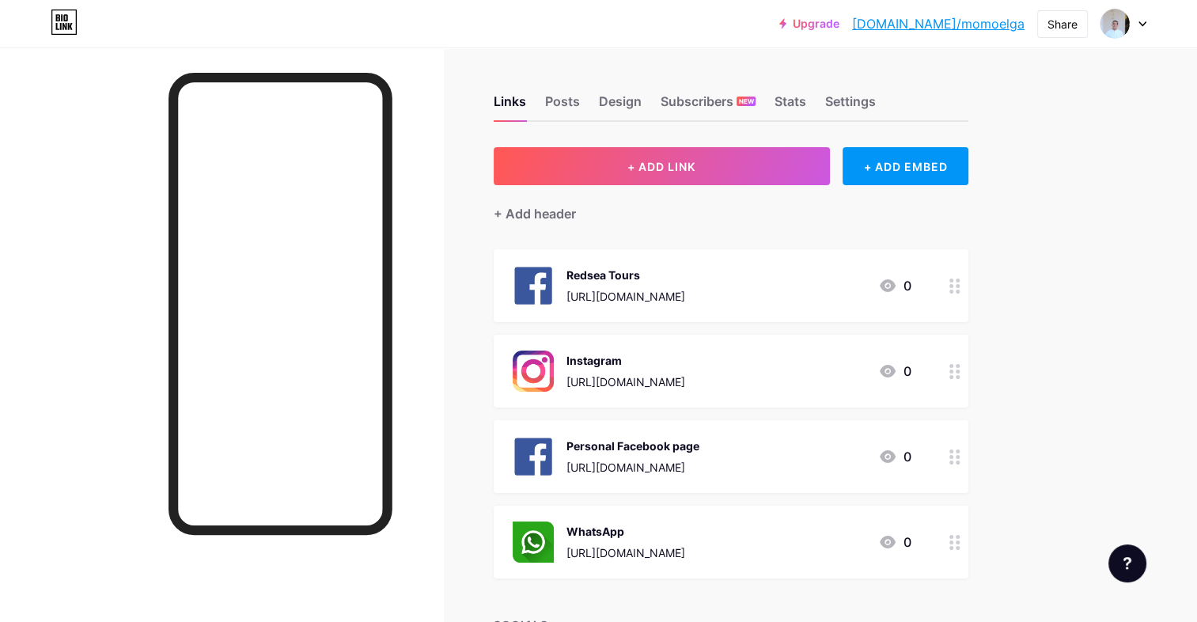
click at [1136, 21] on div at bounding box center [1124, 23] width 46 height 28
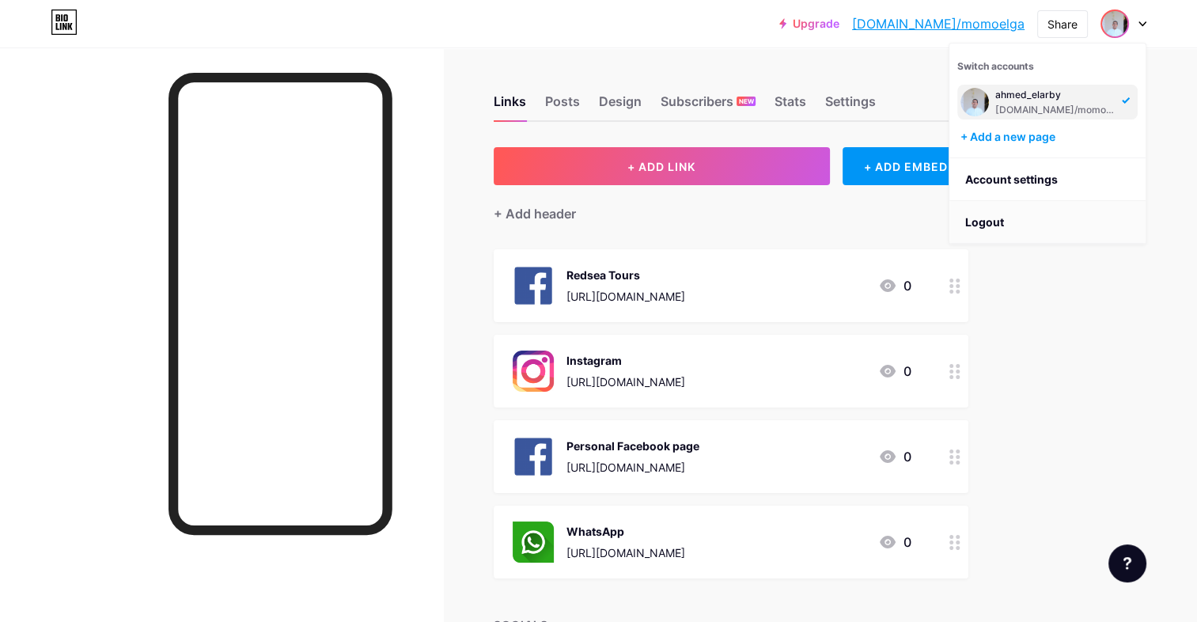
click at [1037, 213] on li "Logout" at bounding box center [1047, 222] width 196 height 43
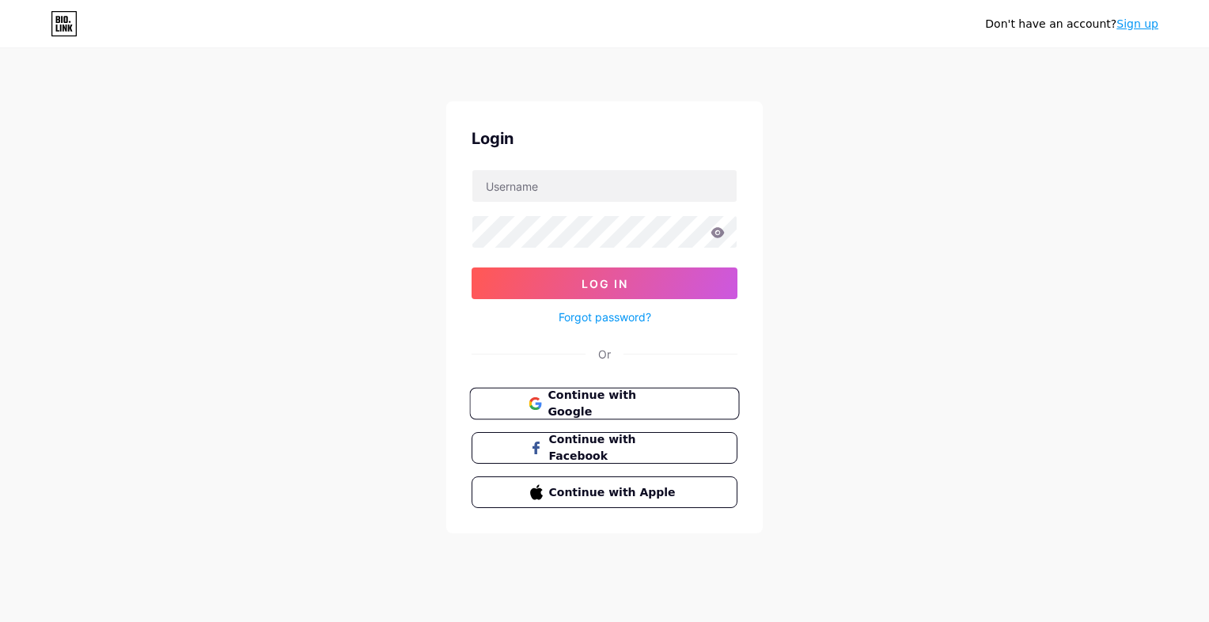
click at [706, 407] on button "Continue with Google" at bounding box center [604, 404] width 270 height 32
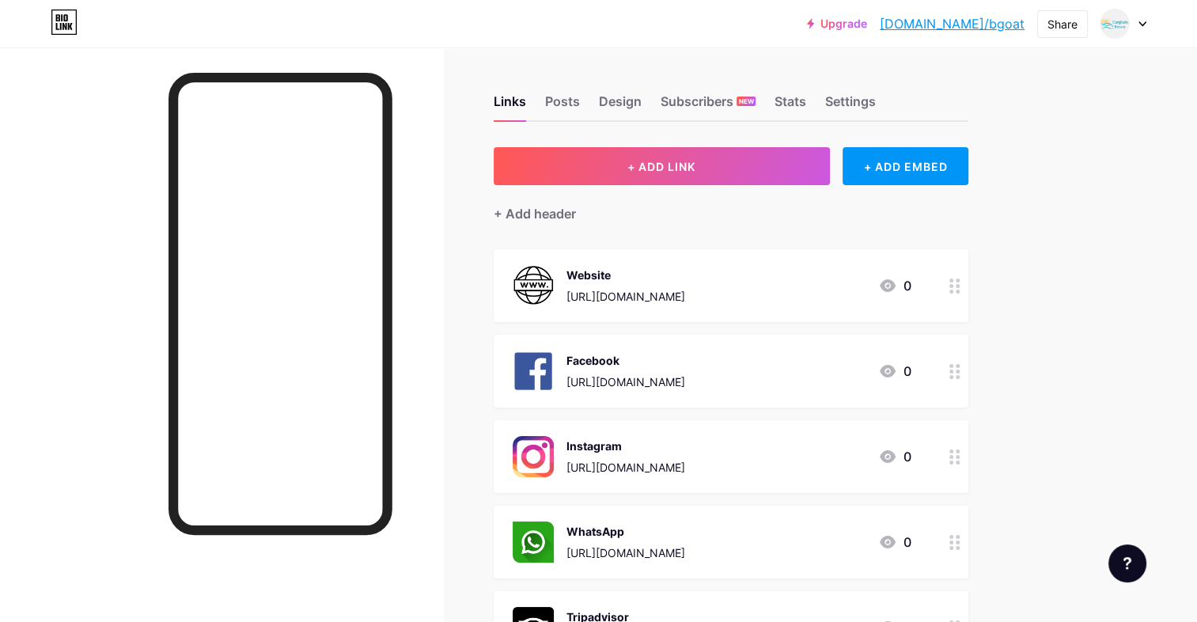
click at [1137, 24] on div at bounding box center [1124, 23] width 46 height 28
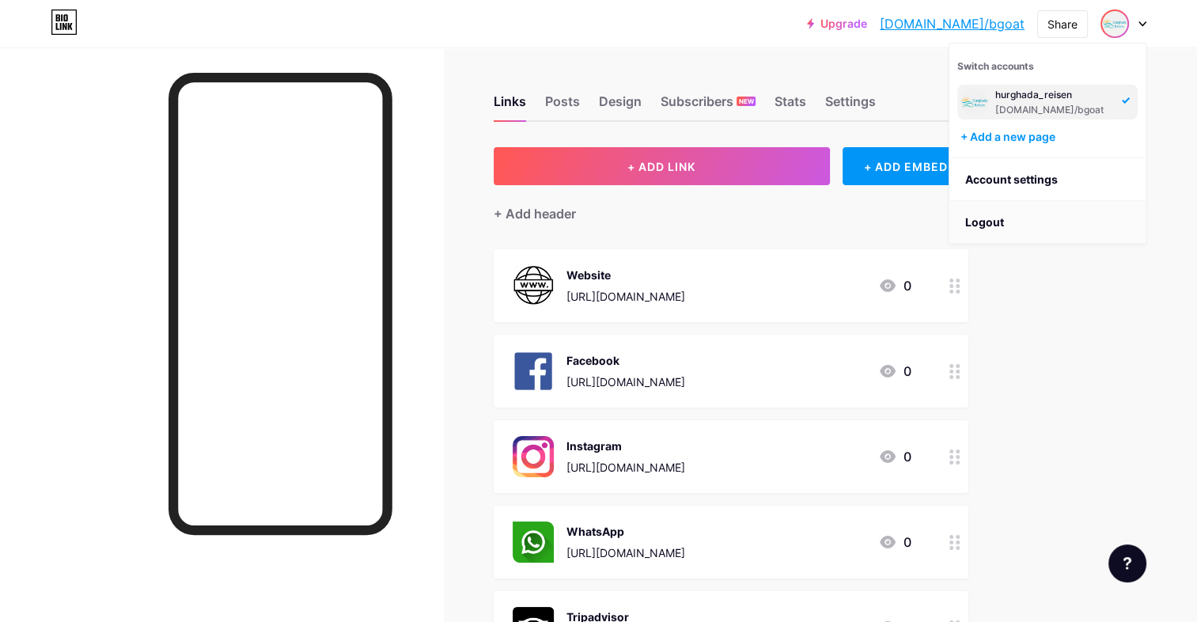
click at [1010, 210] on li "Logout" at bounding box center [1047, 222] width 196 height 43
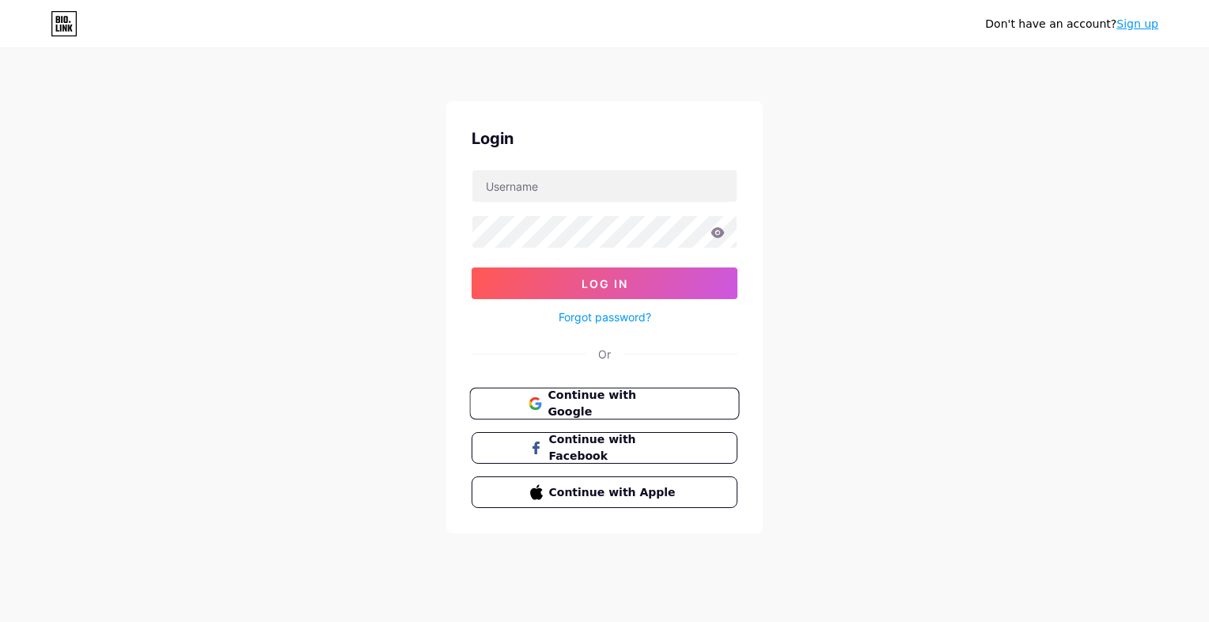
click at [642, 404] on span "Continue with Google" at bounding box center [614, 404] width 132 height 34
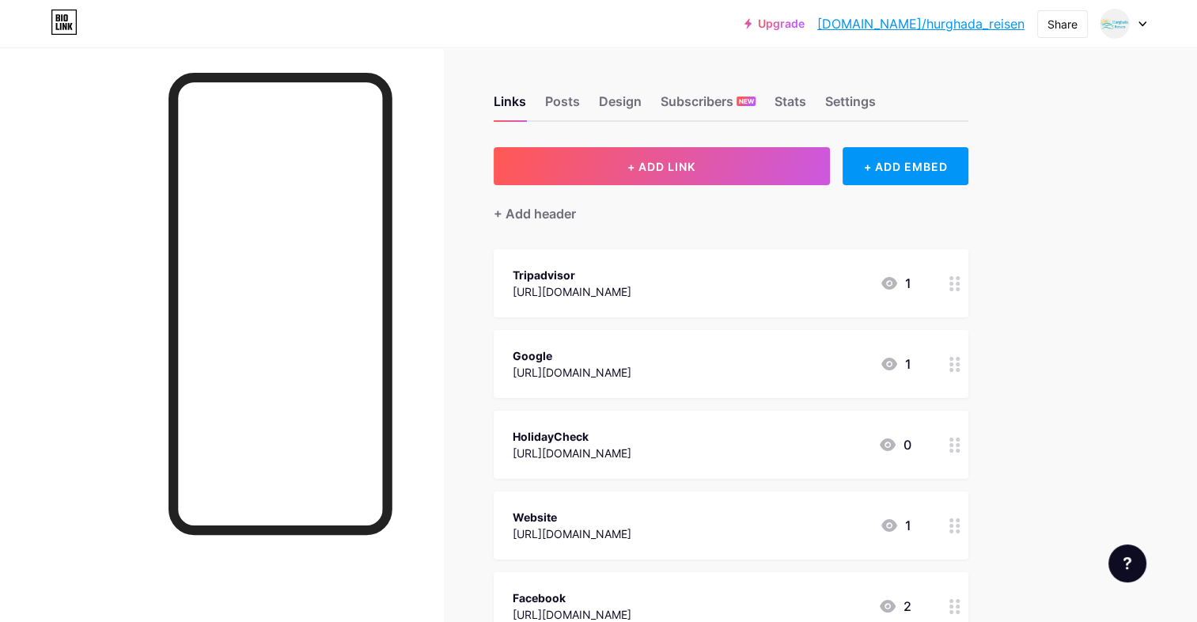
click at [1143, 23] on icon at bounding box center [1143, 24] width 8 height 6
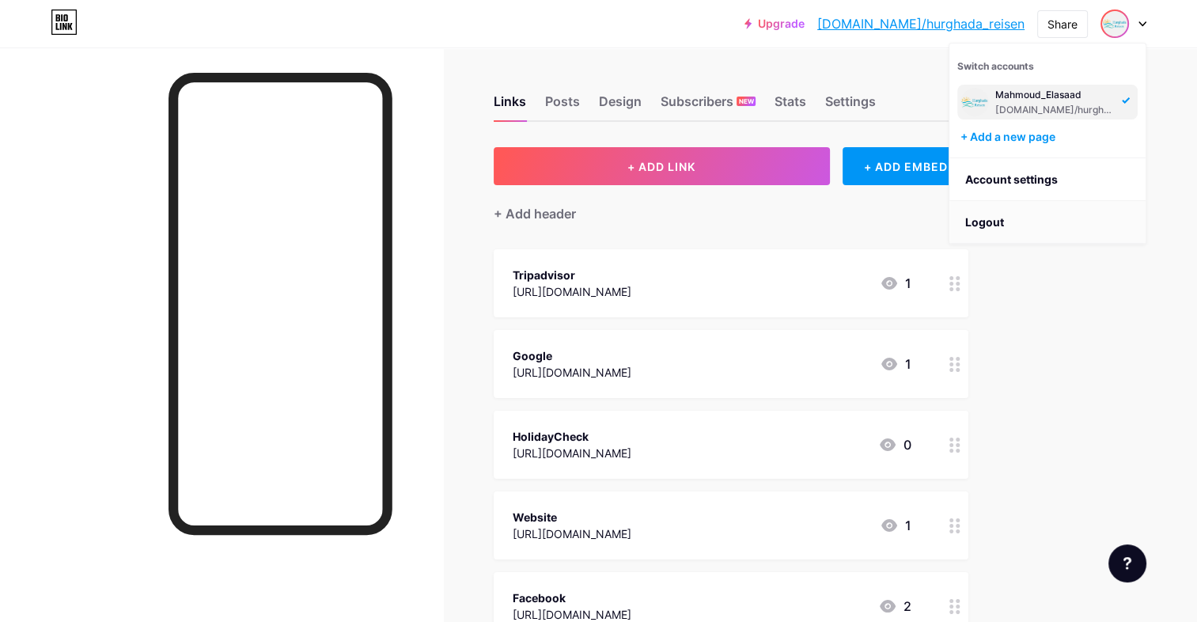
click at [1065, 203] on li "Logout" at bounding box center [1047, 222] width 196 height 43
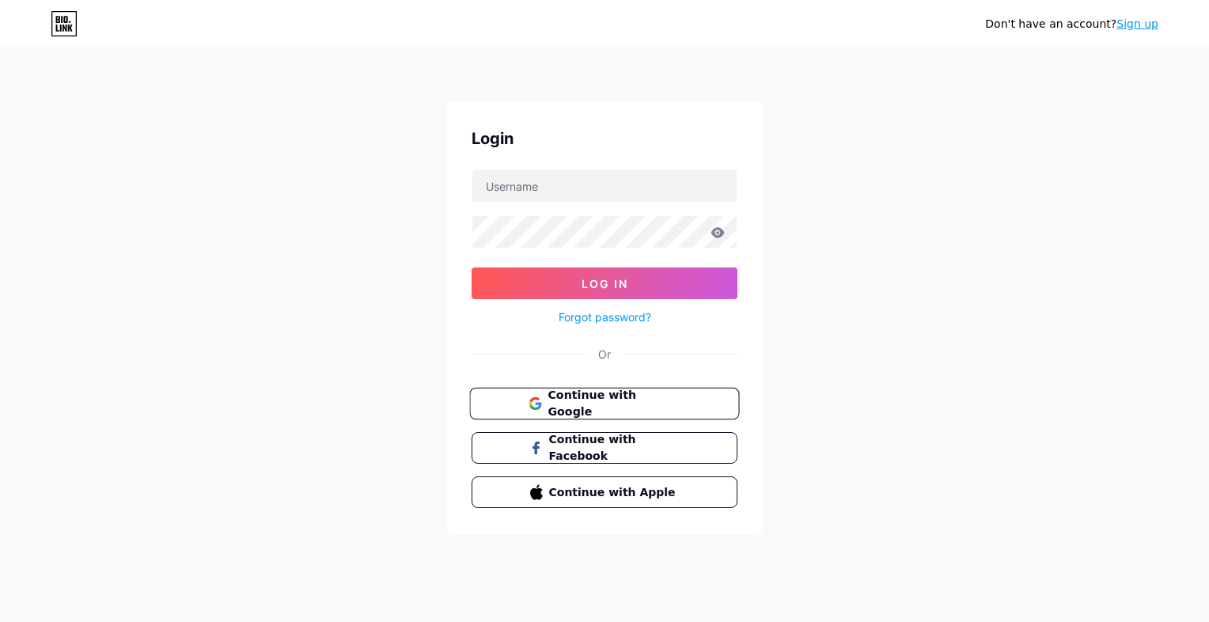
click at [678, 394] on span "Continue with Google" at bounding box center [614, 404] width 132 height 34
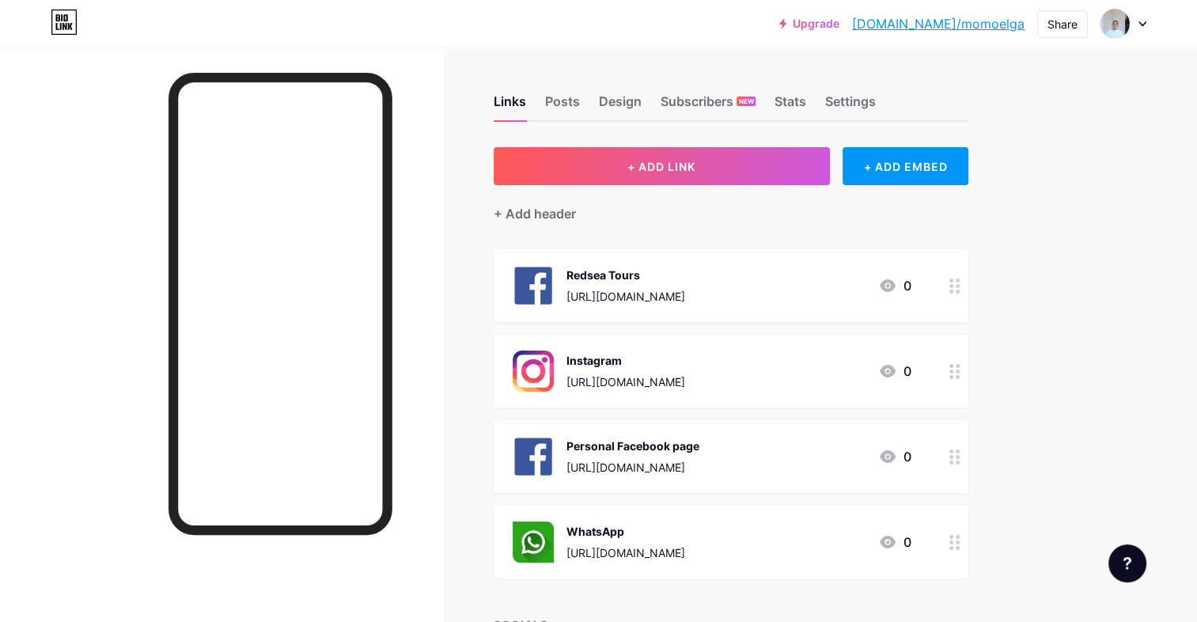
click at [1140, 28] on div at bounding box center [1124, 23] width 46 height 28
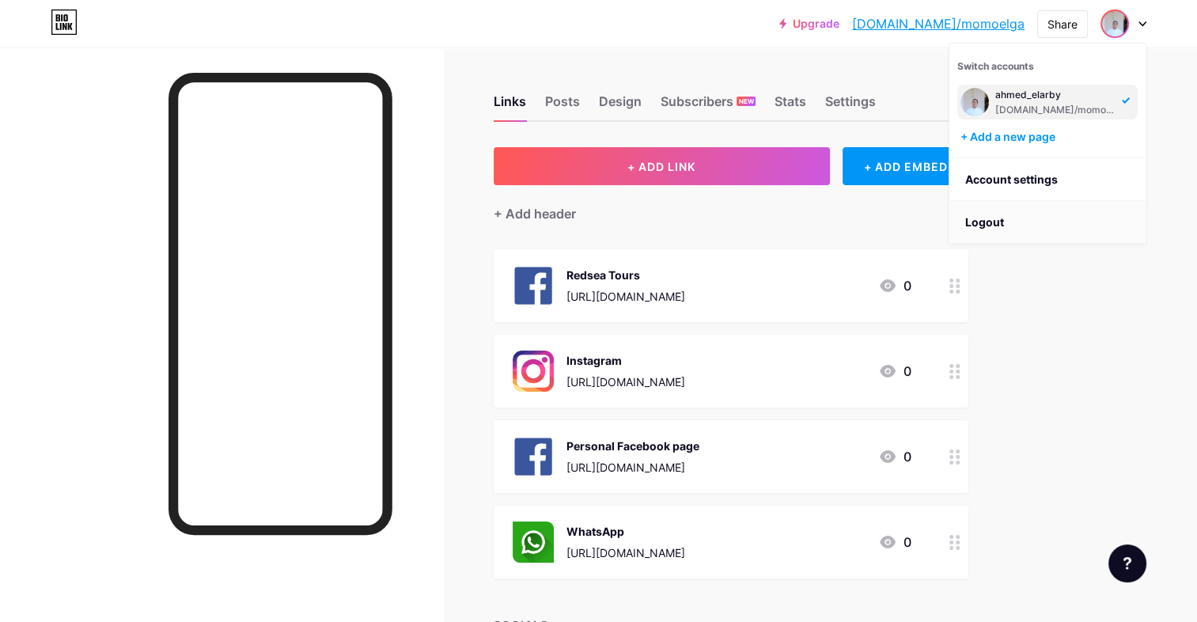
click at [1041, 214] on li "Logout" at bounding box center [1047, 222] width 196 height 43
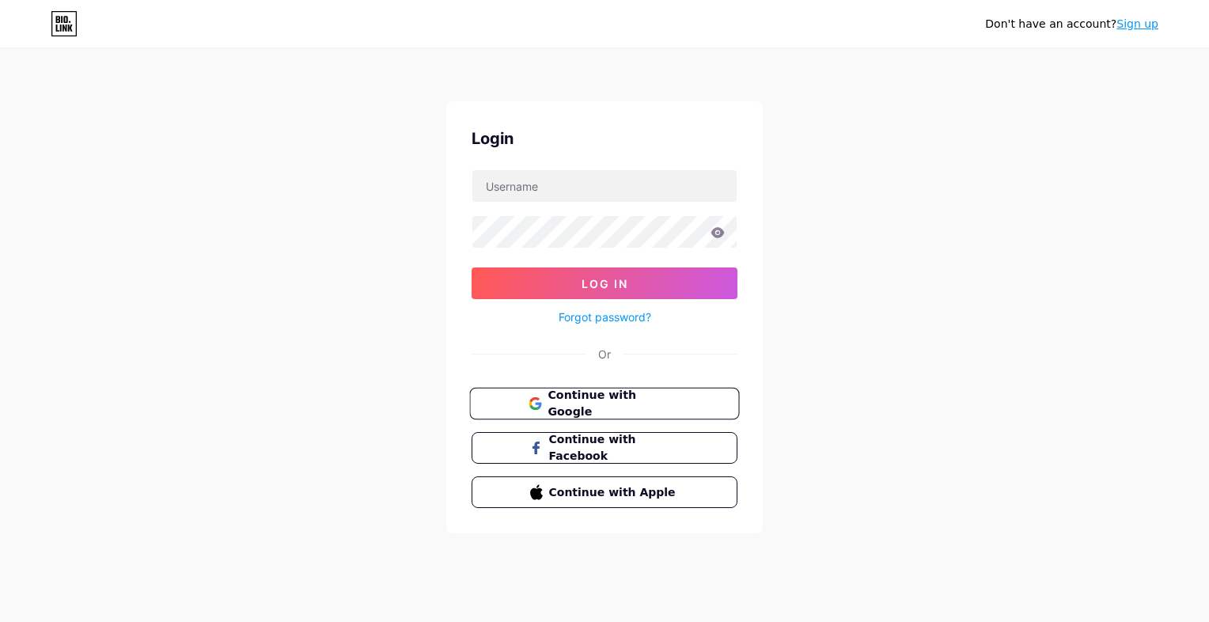
click at [649, 410] on button "Continue with Google" at bounding box center [604, 404] width 270 height 32
click at [557, 388] on button "Continue with Google" at bounding box center [604, 404] width 270 height 32
click at [570, 483] on span "Continue with Apple" at bounding box center [614, 491] width 132 height 17
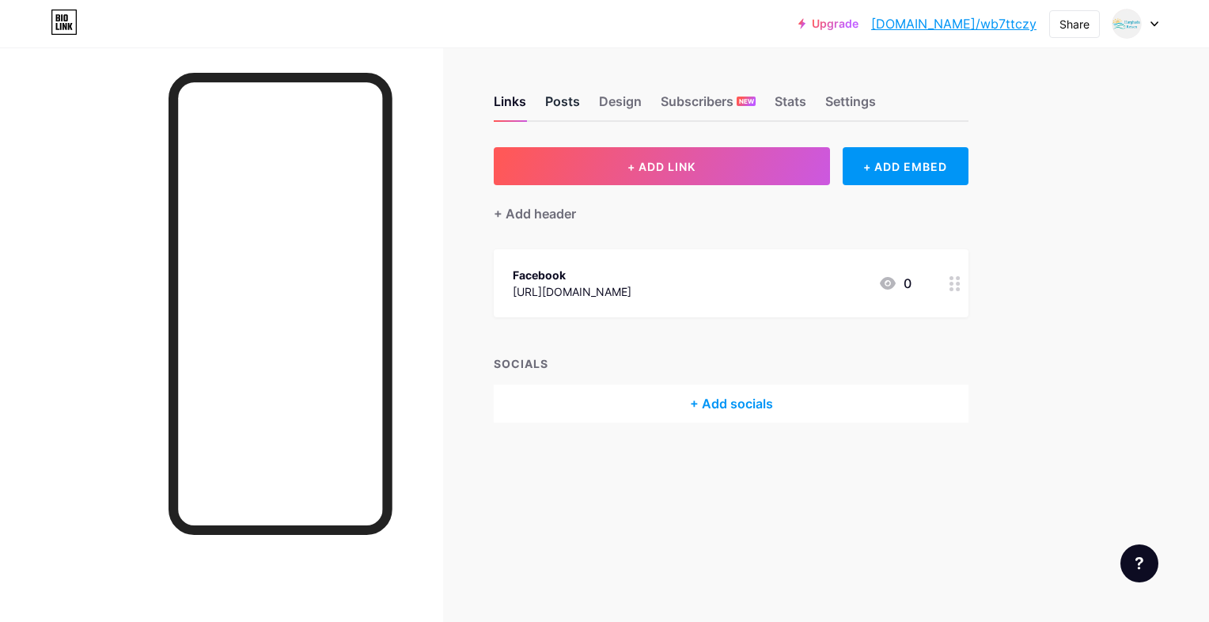
click at [551, 99] on div "Posts" at bounding box center [562, 106] width 35 height 28
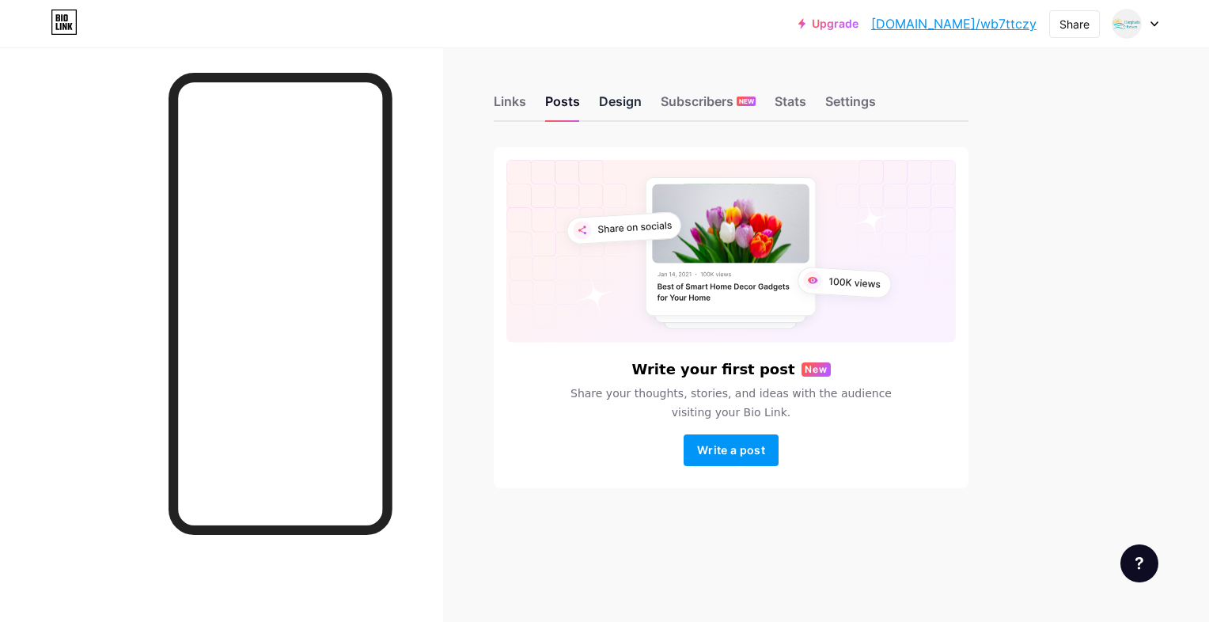
click at [622, 108] on div "Design" at bounding box center [620, 106] width 43 height 28
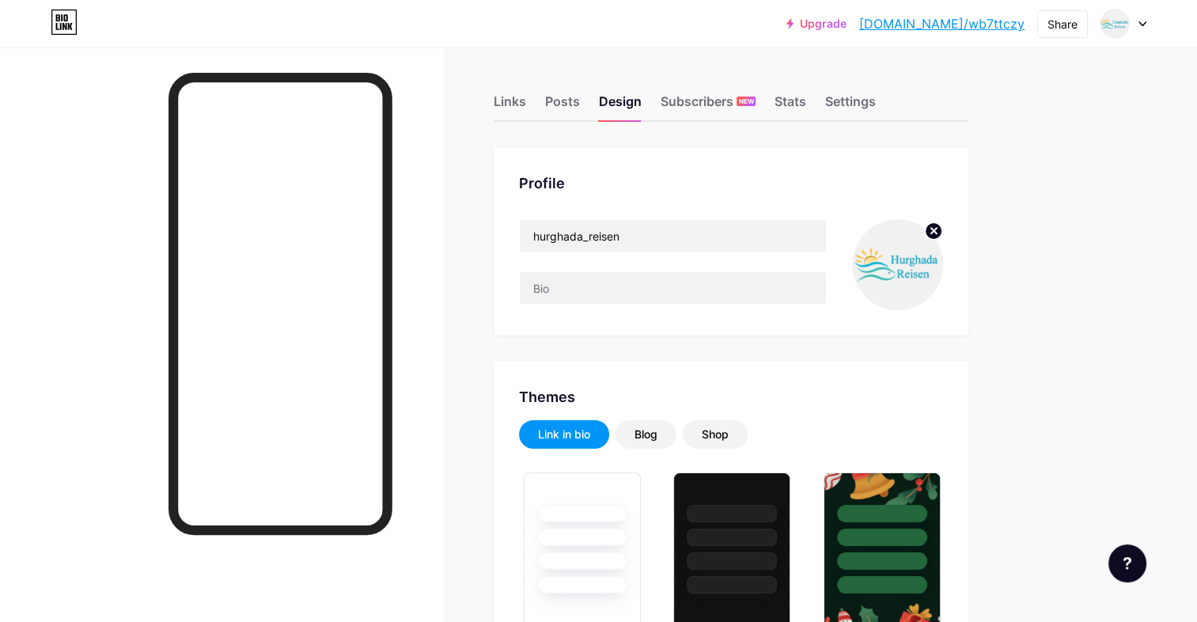
click at [931, 232] on icon at bounding box center [934, 231] width 6 height 6
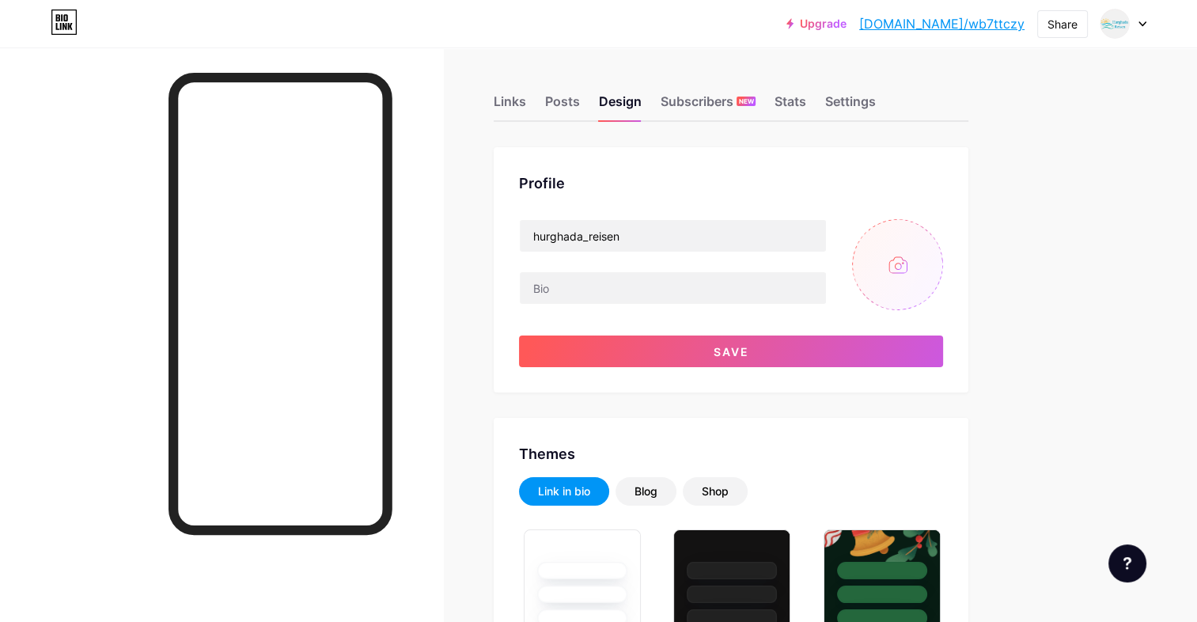
click at [900, 251] on input "file" at bounding box center [897, 264] width 91 height 91
type input "C:\fakepath\logo ابيض.png"
click at [931, 229] on icon at bounding box center [934, 231] width 6 height 6
click at [895, 260] on input "file" at bounding box center [897, 264] width 91 height 91
type input "C:\fakepath\logo black.png"
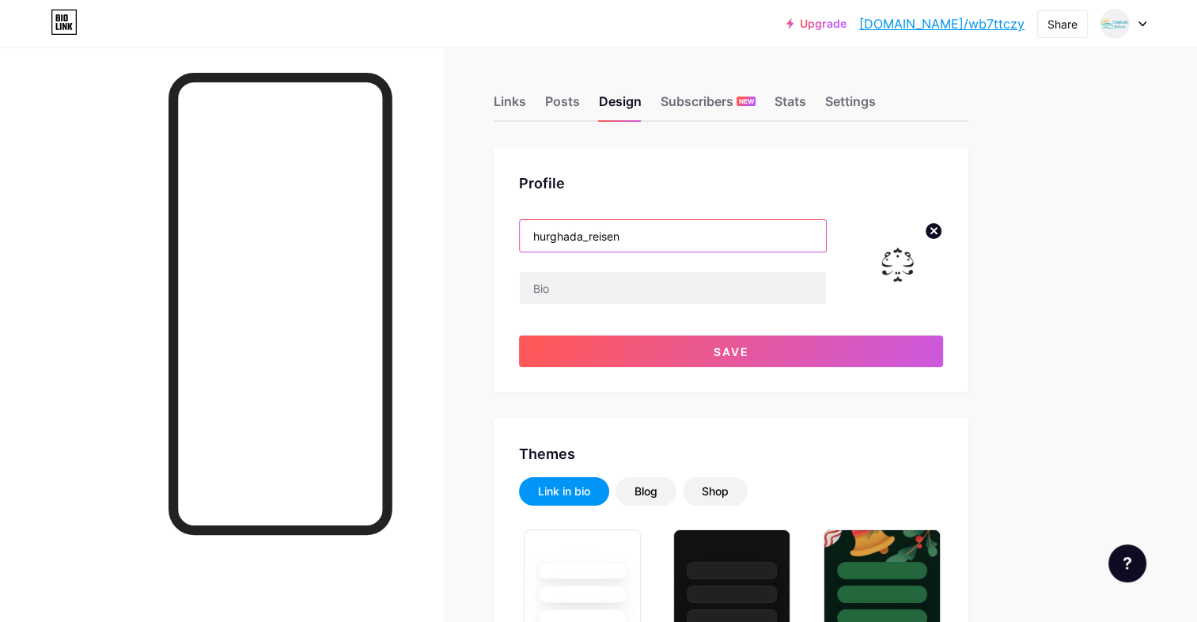
click at [626, 235] on input "hurghada_reisen" at bounding box center [673, 236] width 306 height 32
type input "b"
type input "bgoat"
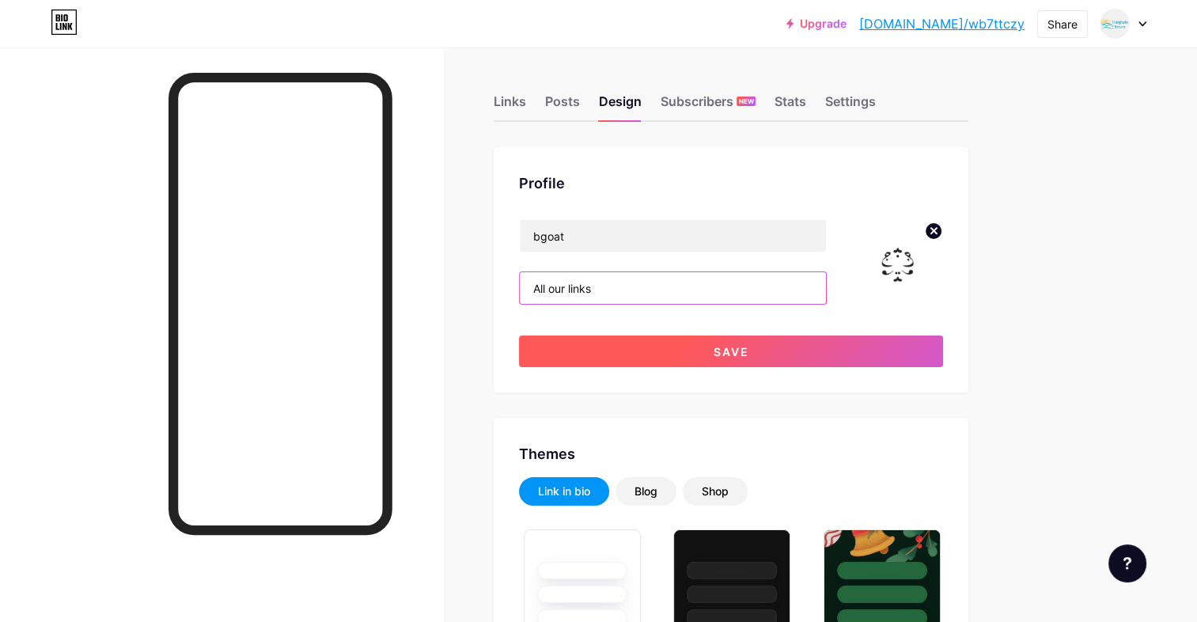
type input "All our links"
click at [654, 345] on button "Save" at bounding box center [731, 351] width 424 height 32
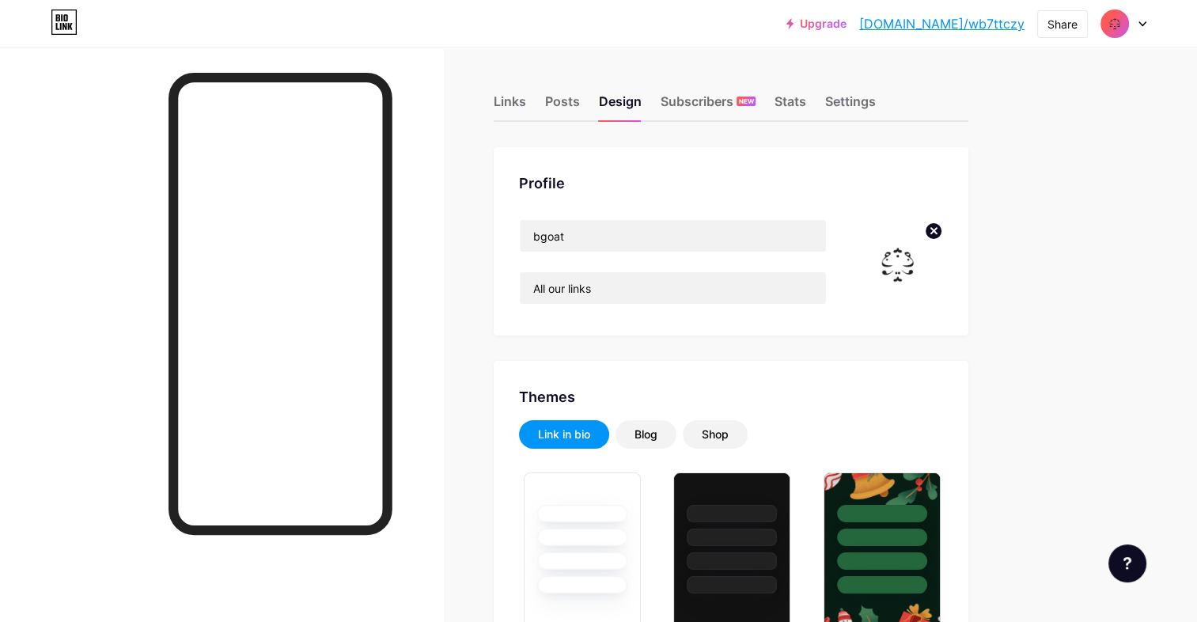
click at [930, 232] on circle at bounding box center [933, 230] width 17 height 17
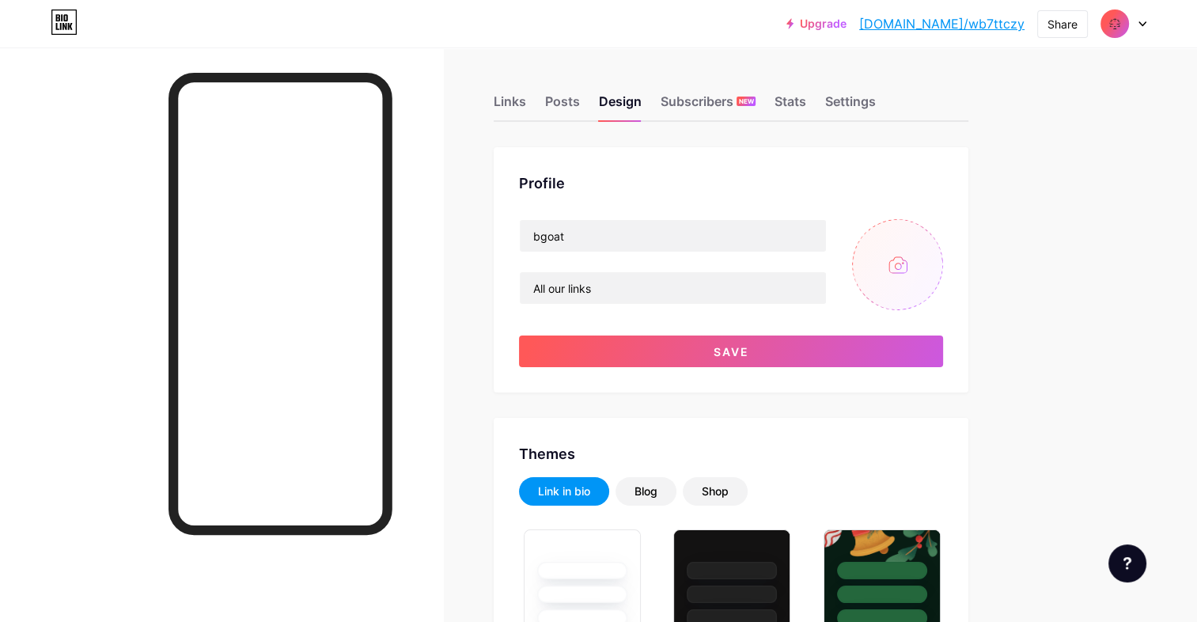
click at [901, 266] on input "file" at bounding box center [897, 264] width 91 height 91
type input "C:\fakepath\logo ابيض.png"
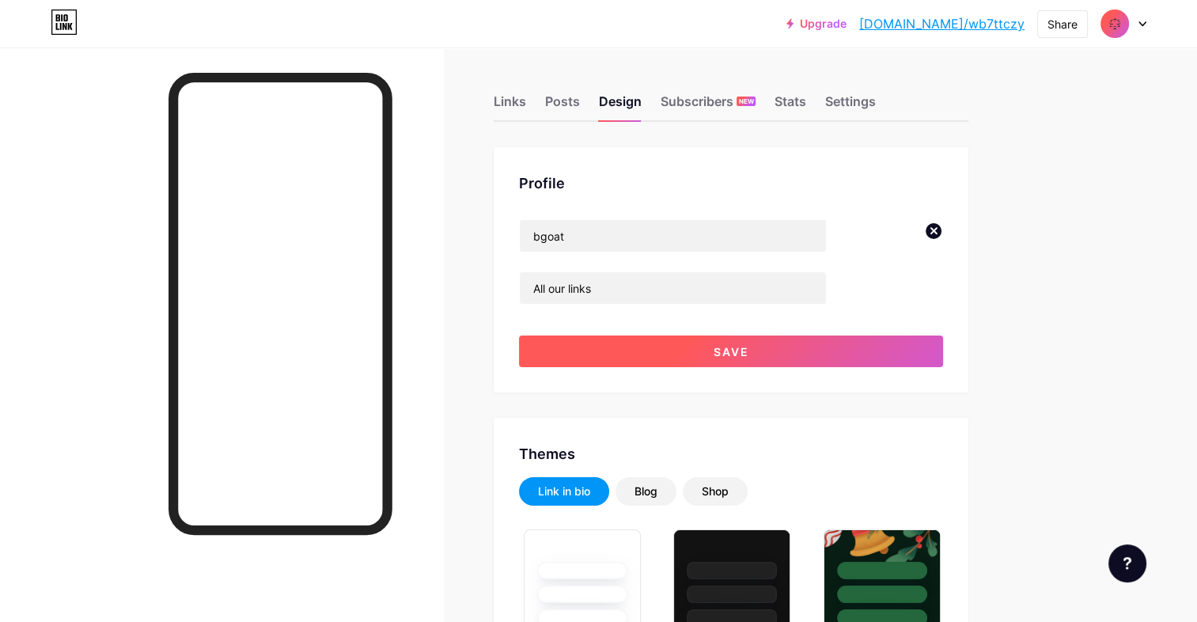
click at [636, 348] on button "Save" at bounding box center [731, 351] width 424 height 32
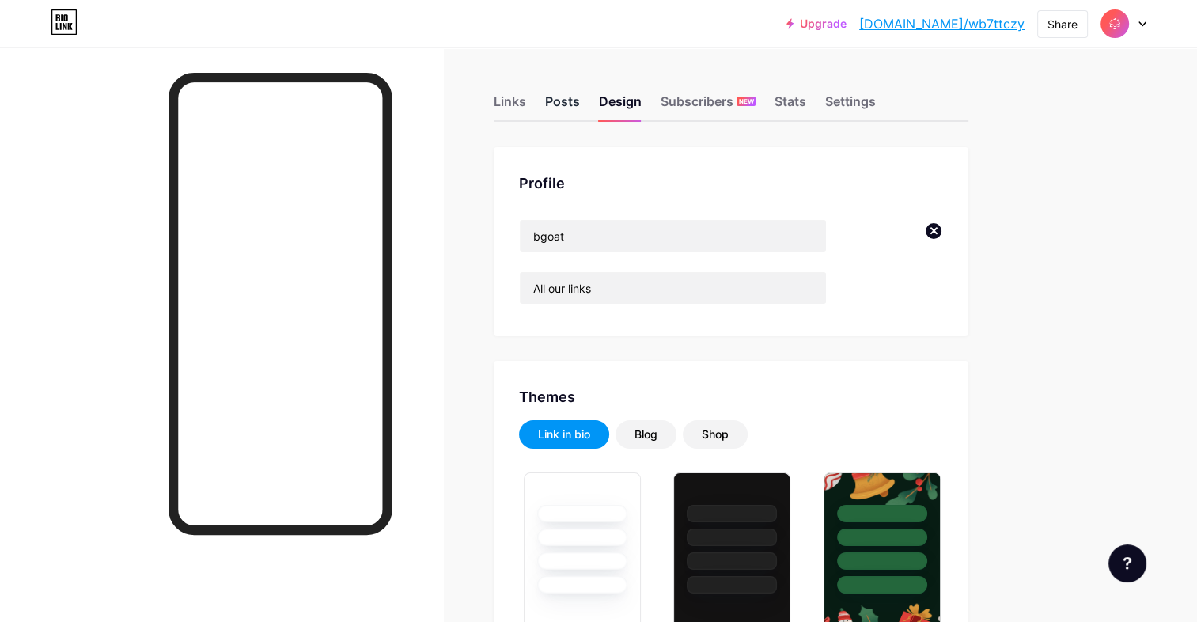
click at [554, 97] on div "Posts" at bounding box center [562, 106] width 35 height 28
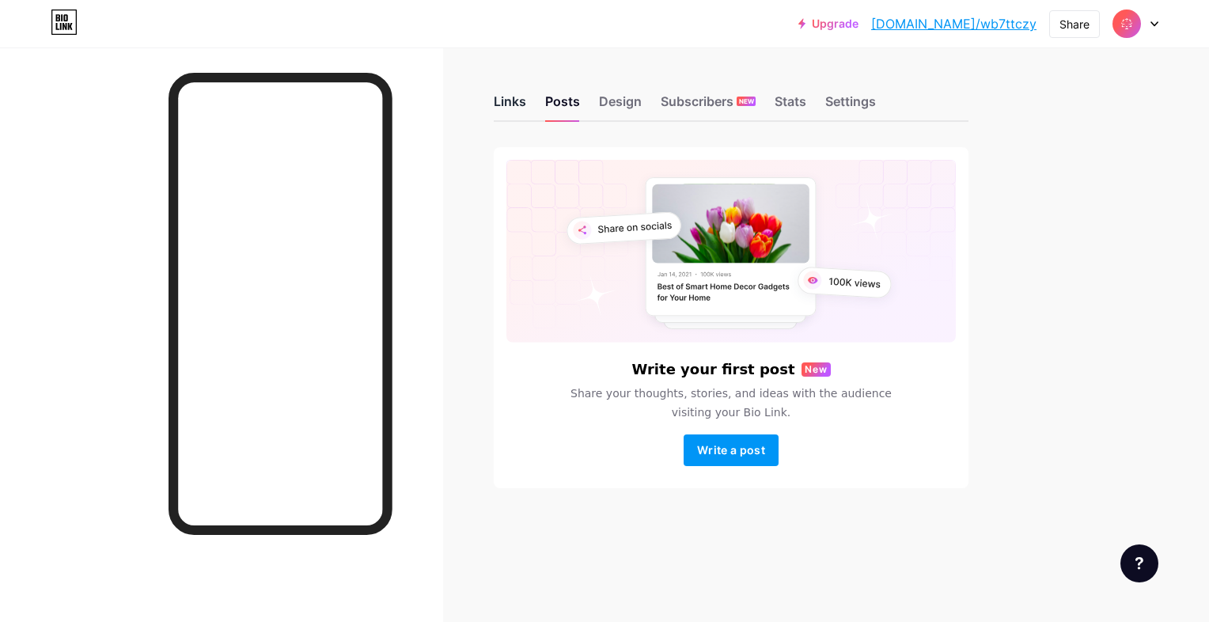
click at [522, 96] on div "Links" at bounding box center [510, 106] width 32 height 28
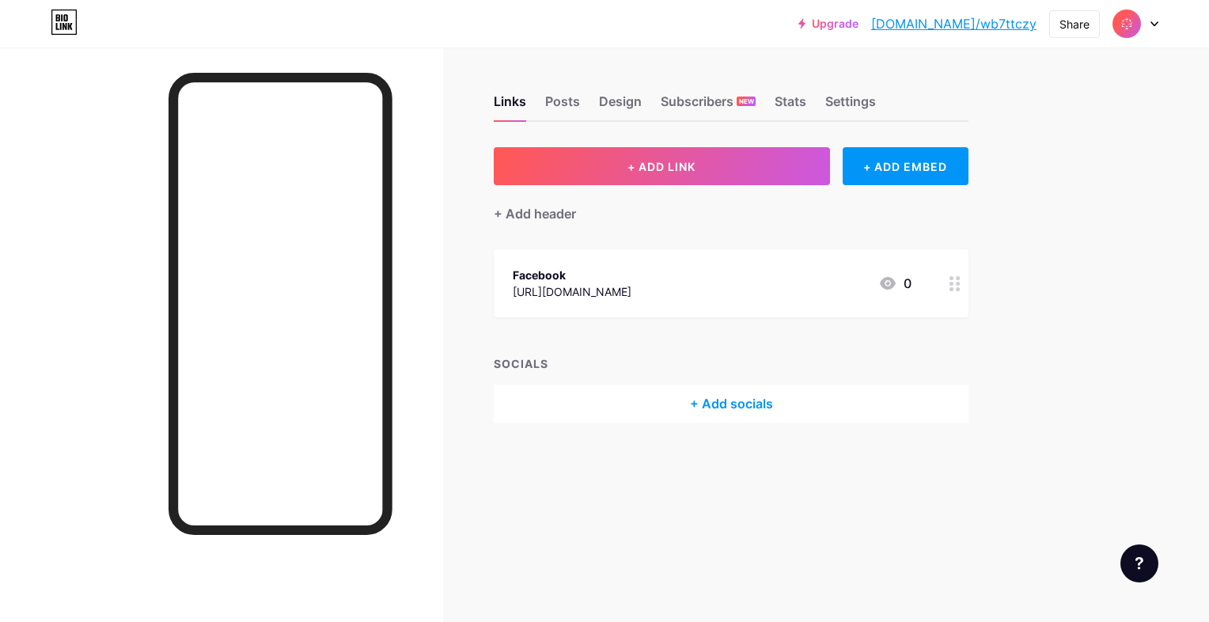
click at [788, 298] on div "Facebook [URL][DOMAIN_NAME] 0" at bounding box center [712, 283] width 399 height 36
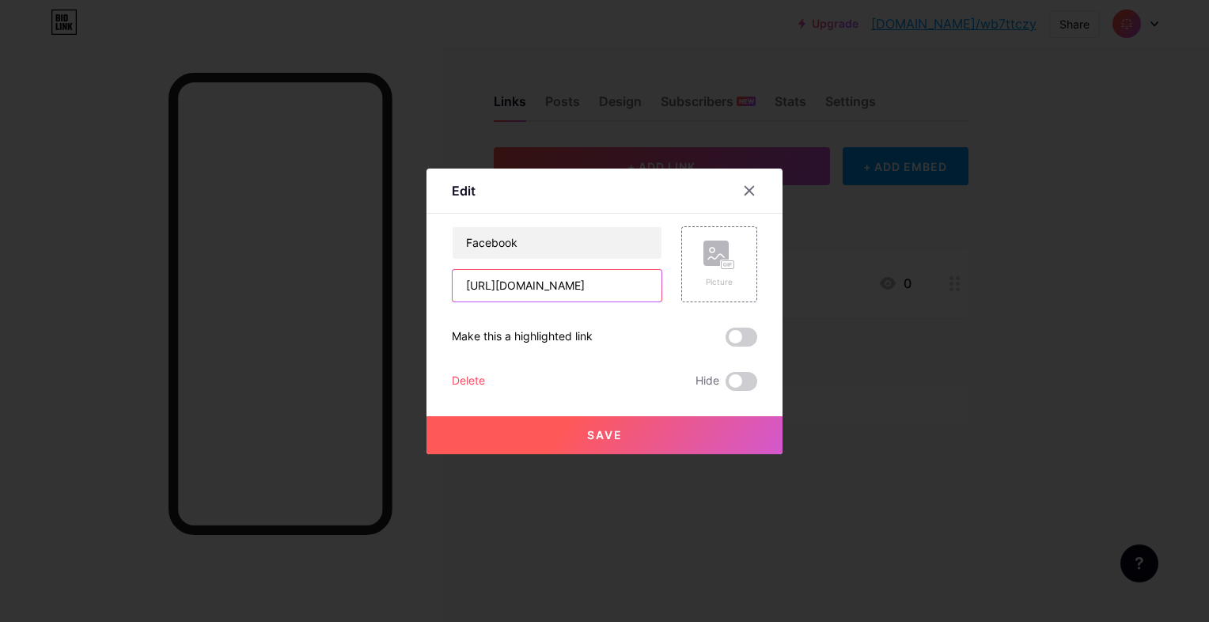
click at [589, 280] on input "[URL][DOMAIN_NAME]" at bounding box center [557, 286] width 209 height 32
paste input "9bAG2zJVh/?mibextid=wwXIfr"
type input "[URL][DOMAIN_NAME]"
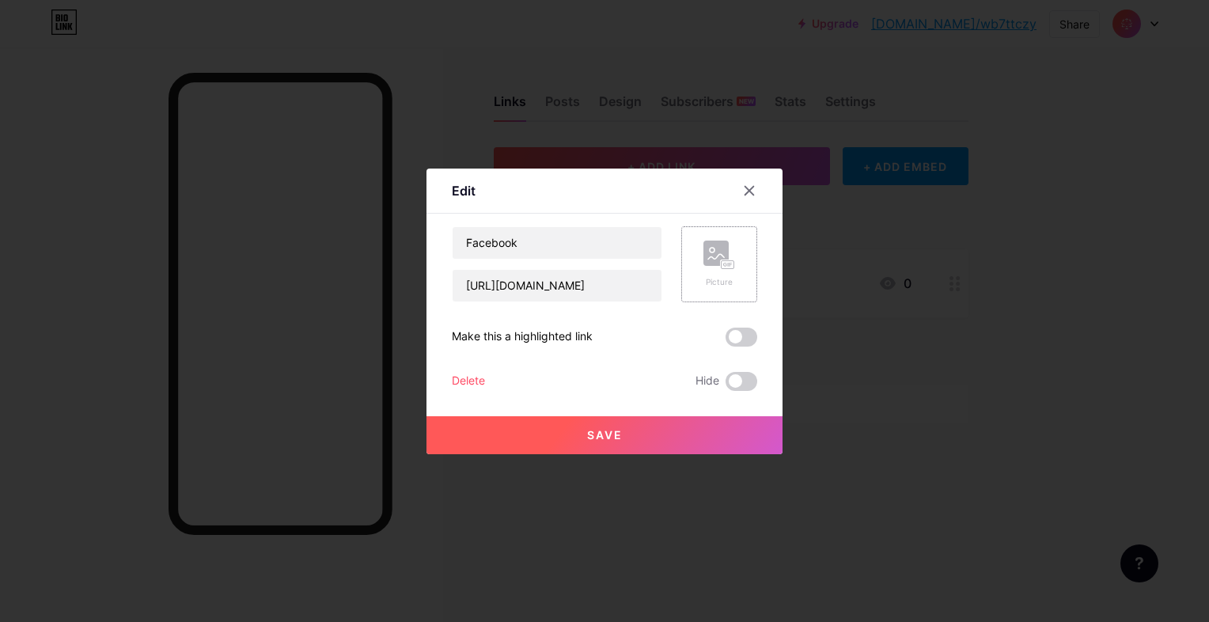
click at [709, 248] on rect at bounding box center [715, 253] width 25 height 25
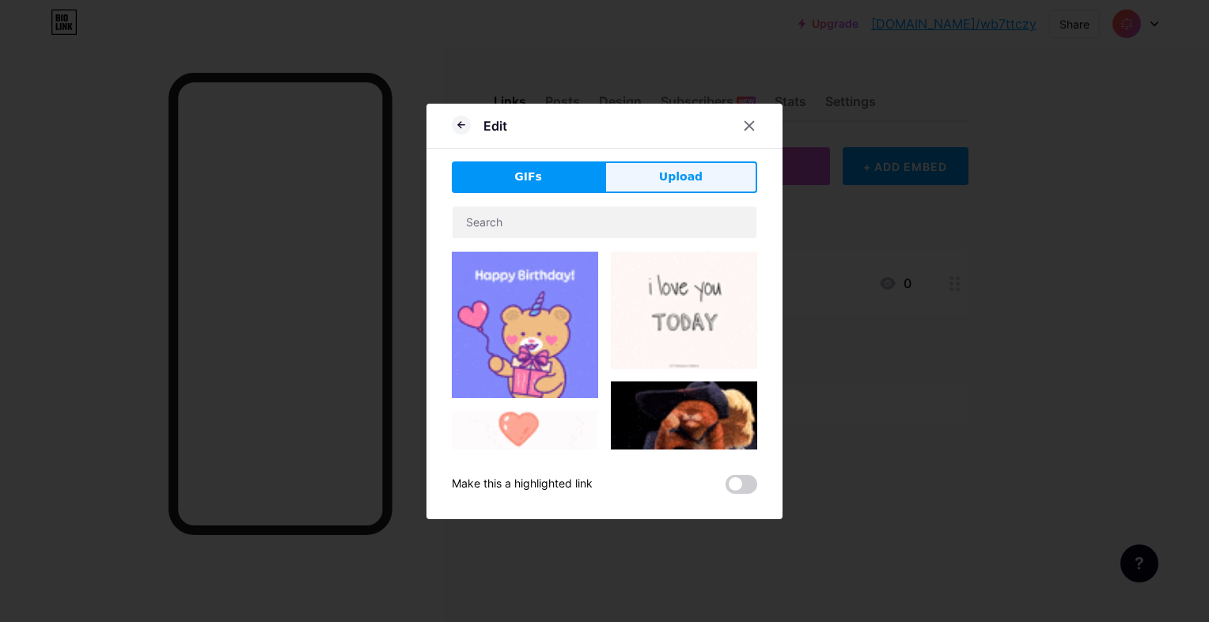
click at [663, 176] on span "Upload" at bounding box center [681, 177] width 44 height 17
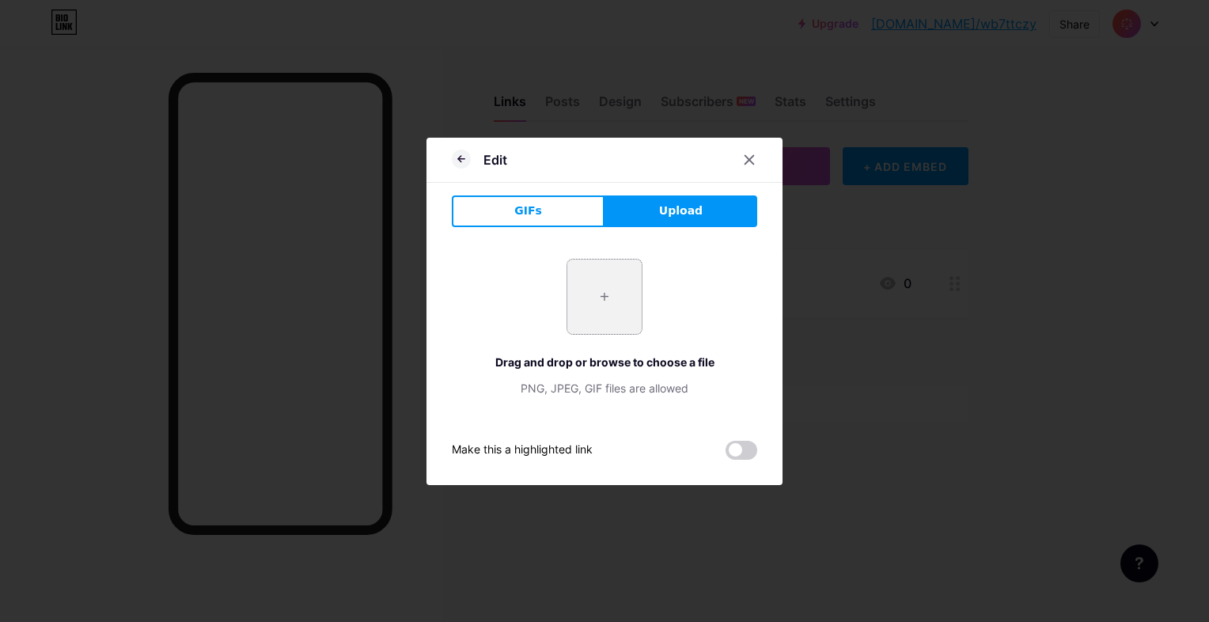
click at [601, 284] on input "file" at bounding box center [604, 297] width 74 height 74
type input "C:\fakepath\facebook_15713427.png"
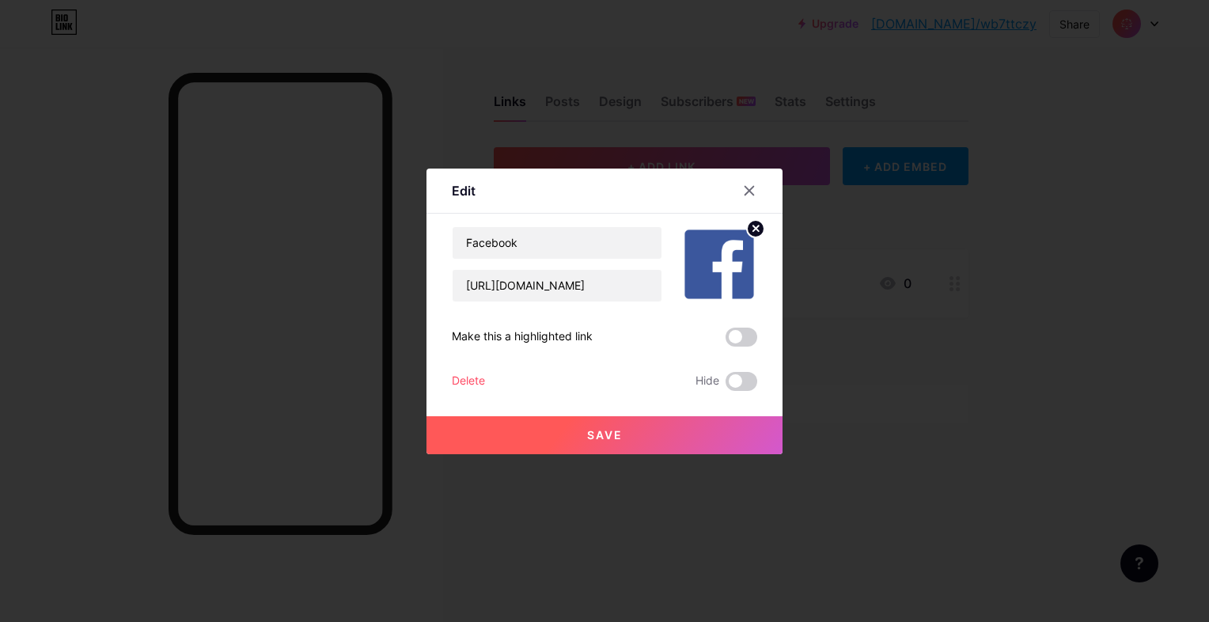
click at [603, 429] on span "Save" at bounding box center [605, 434] width 36 height 13
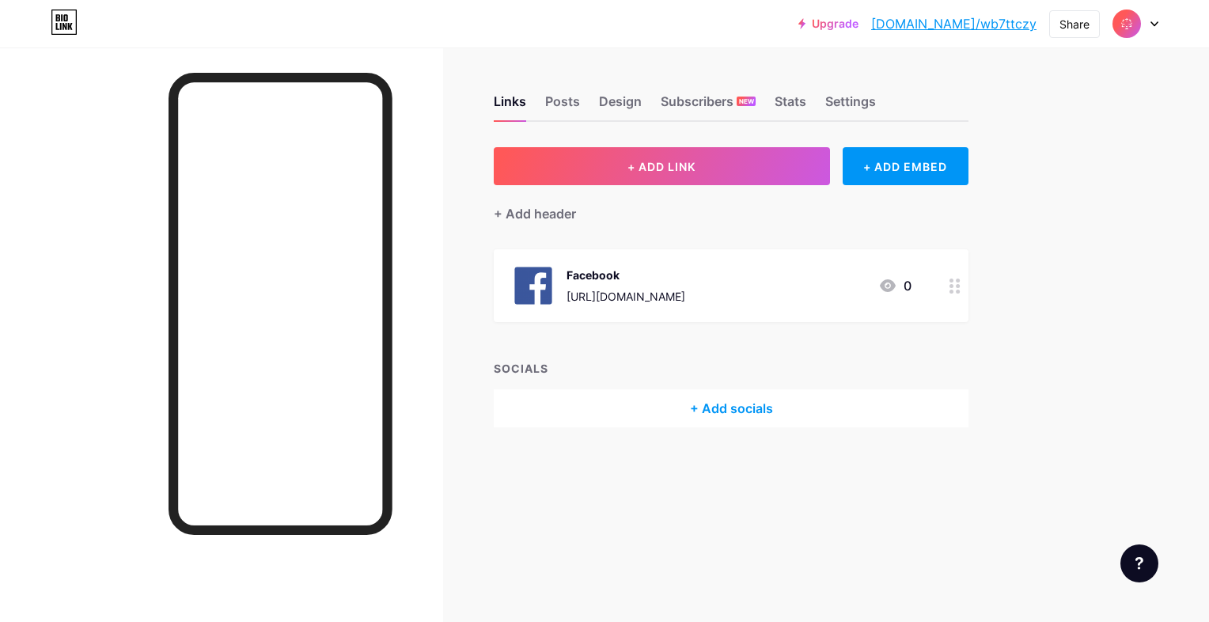
click at [623, 399] on div "+ Add socials" at bounding box center [731, 408] width 475 height 38
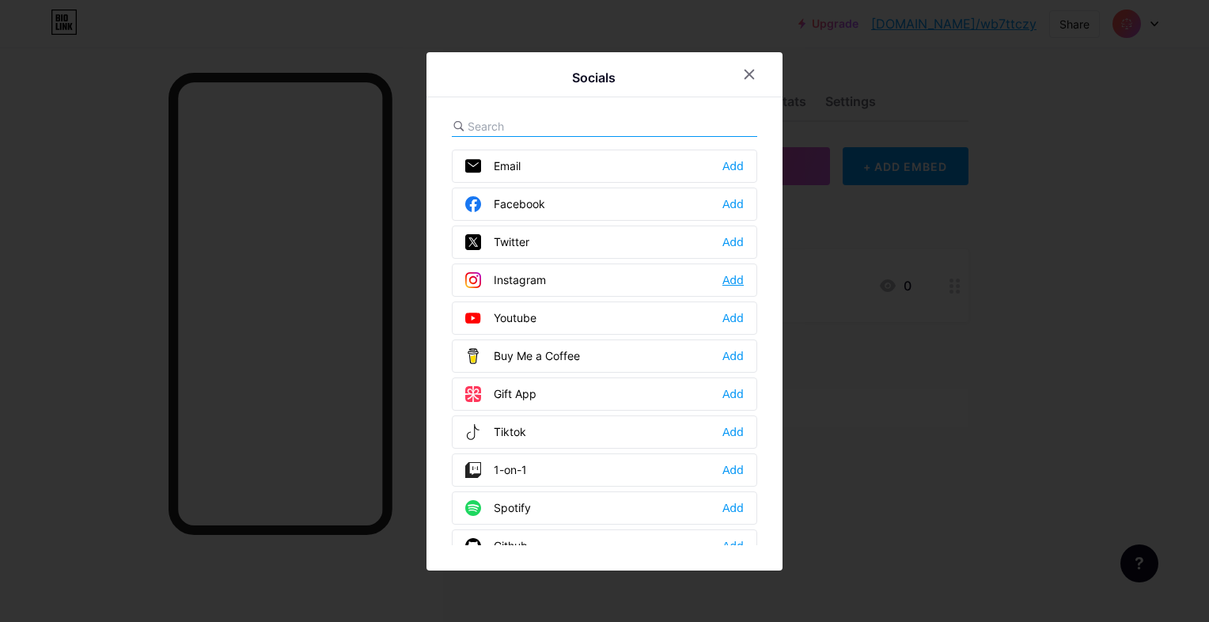
click at [722, 277] on div "Add" at bounding box center [732, 280] width 21 height 16
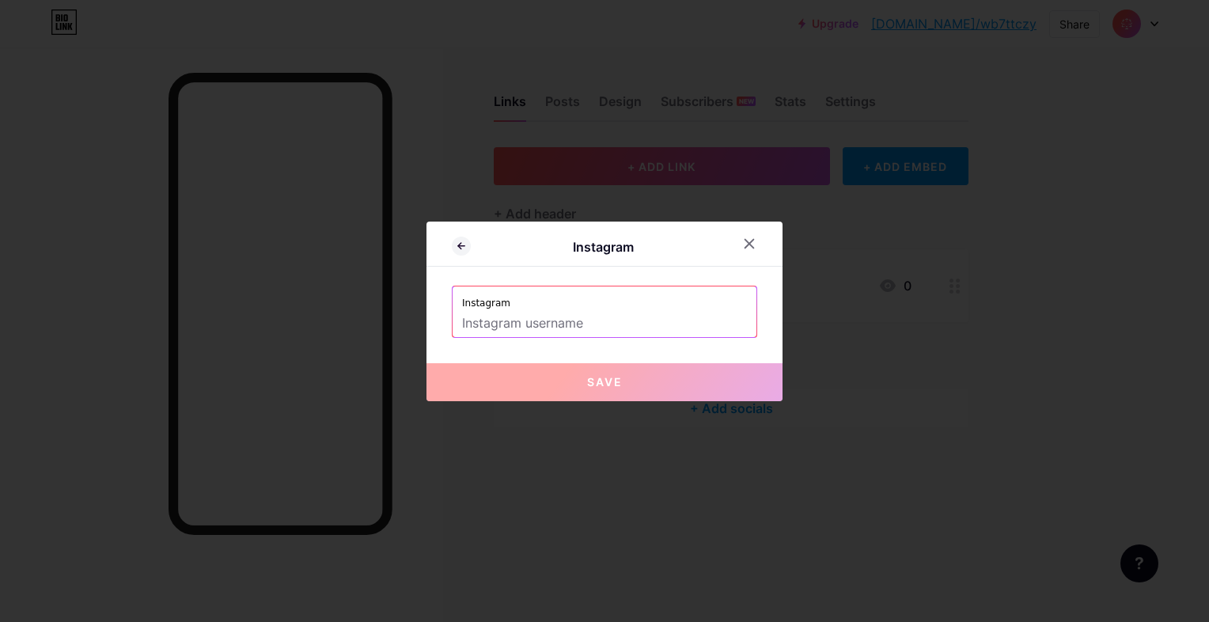
click at [667, 316] on input "text" at bounding box center [604, 323] width 285 height 27
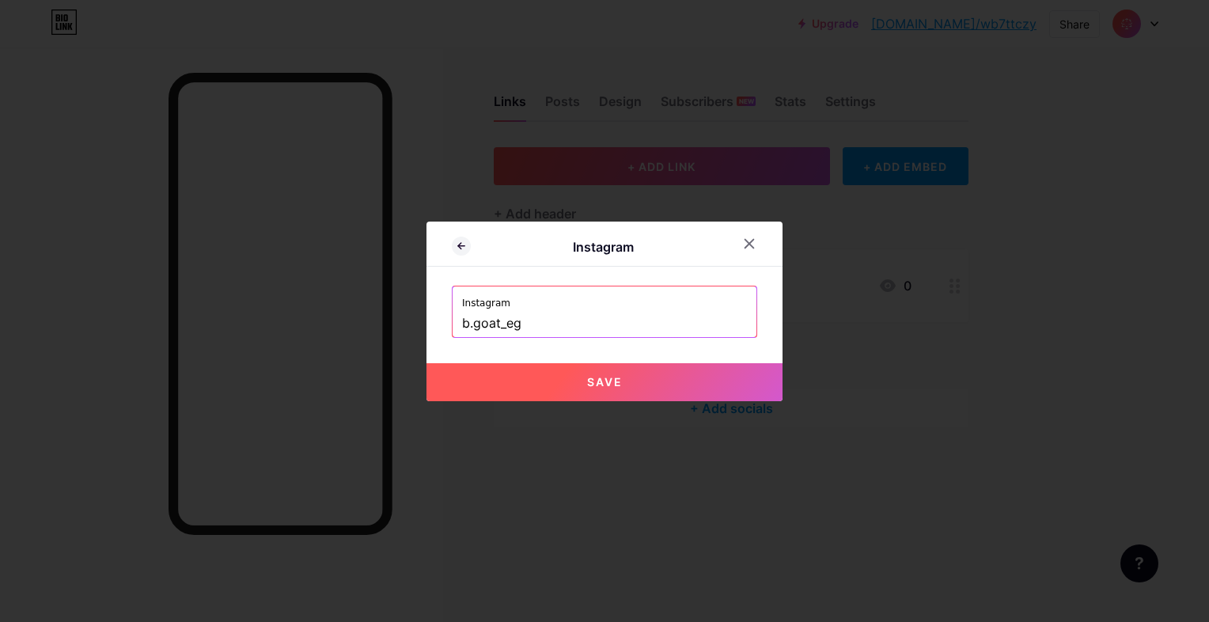
click at [622, 378] on button "Save" at bounding box center [604, 382] width 356 height 38
type input "[URL][DOMAIN_NAME][DOMAIN_NAME]"
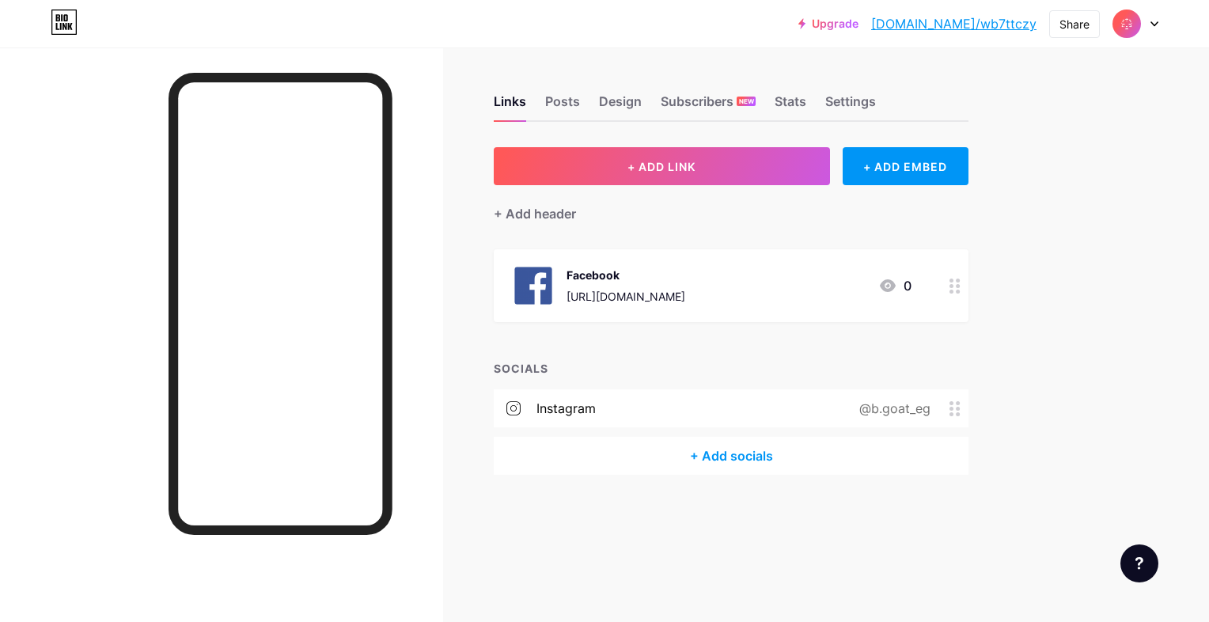
drag, startPoint x: 955, startPoint y: 400, endPoint x: 896, endPoint y: 404, distance: 59.4
click at [896, 404] on div "@b.goat_eg" at bounding box center [892, 408] width 116 height 19
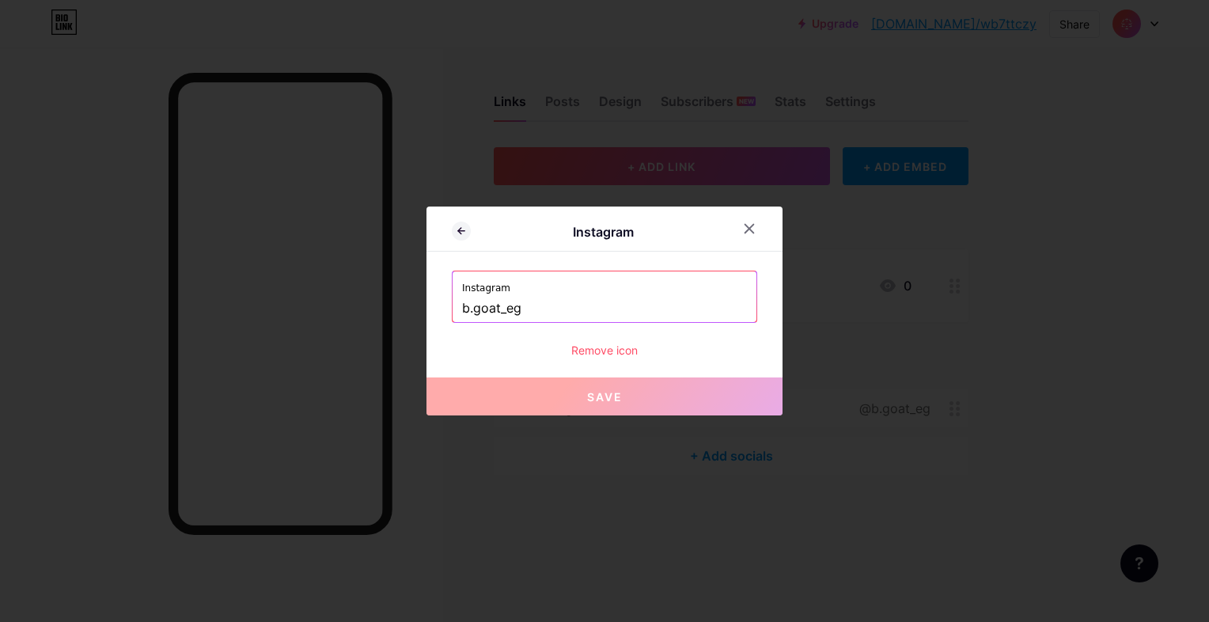
click at [621, 345] on div "Remove icon" at bounding box center [604, 350] width 305 height 17
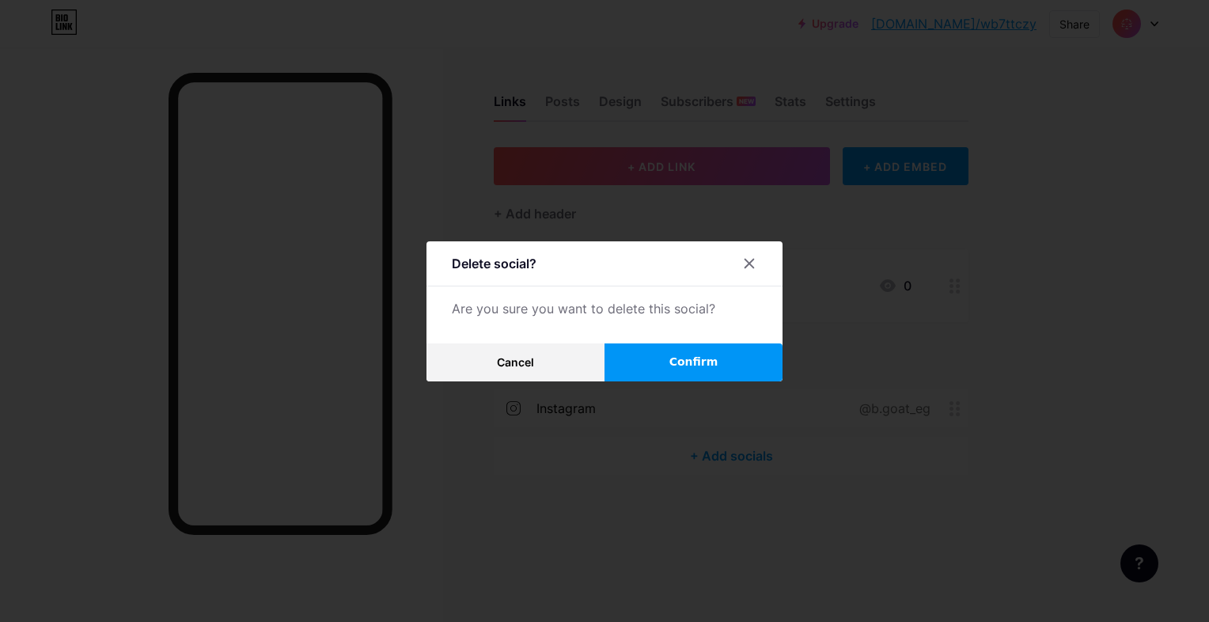
click at [652, 368] on button "Confirm" at bounding box center [694, 362] width 178 height 38
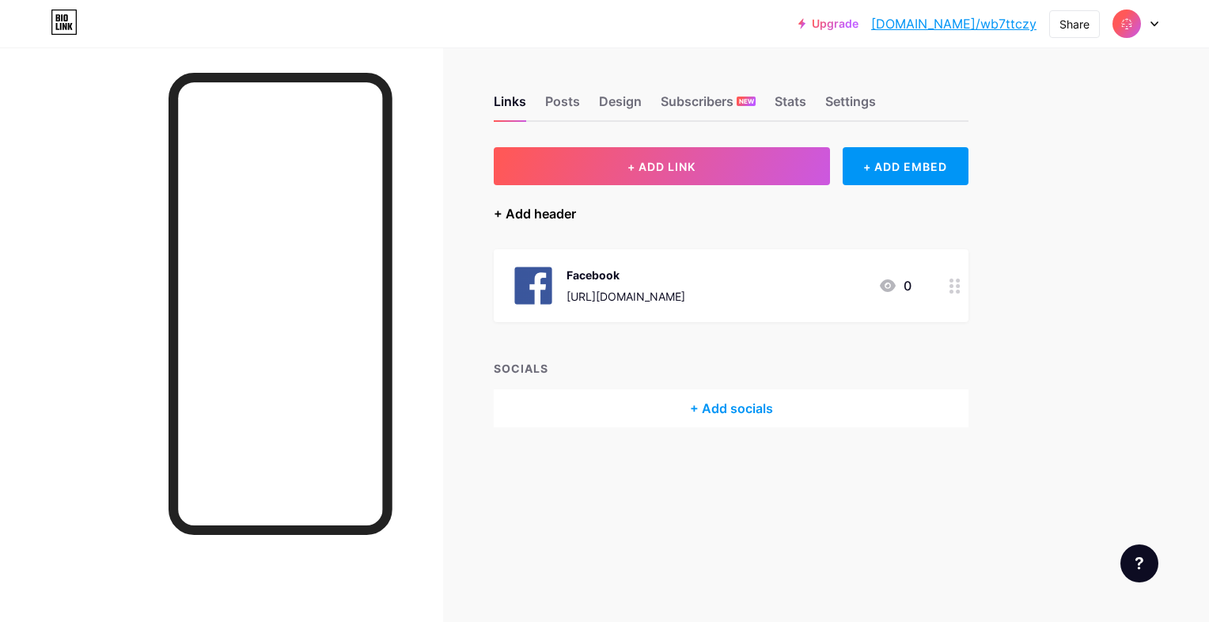
click at [560, 207] on div "+ Add header" at bounding box center [535, 213] width 82 height 19
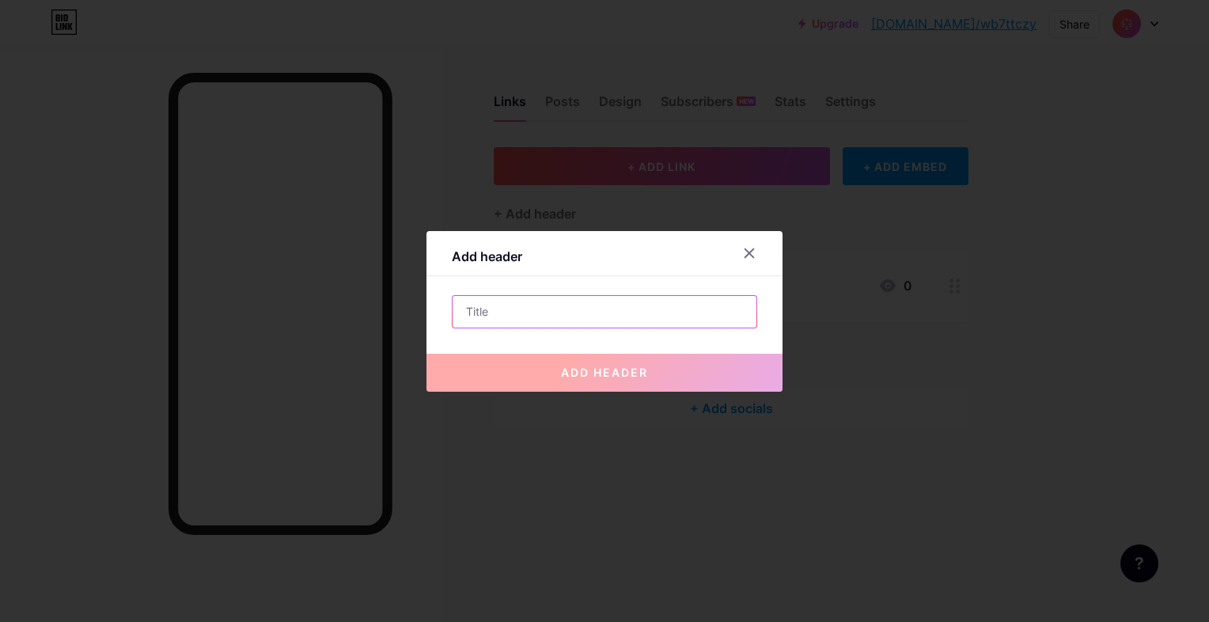
click at [570, 318] on input "text" at bounding box center [605, 312] width 304 height 32
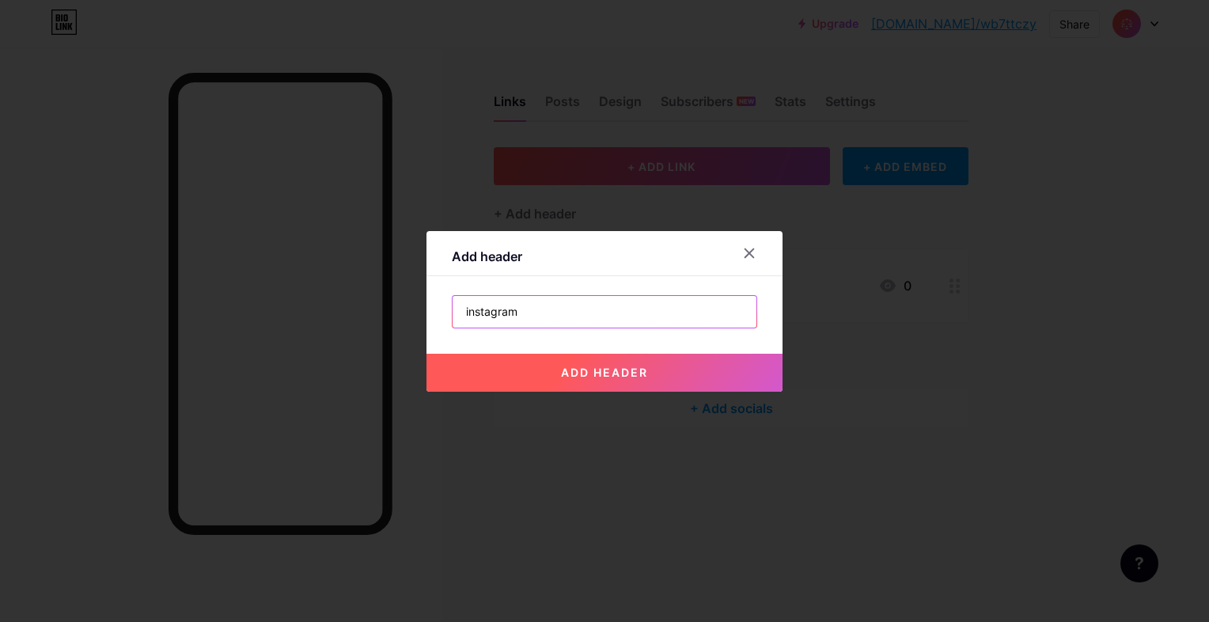
type input "instagram"
click at [606, 362] on button "add header" at bounding box center [604, 373] width 356 height 38
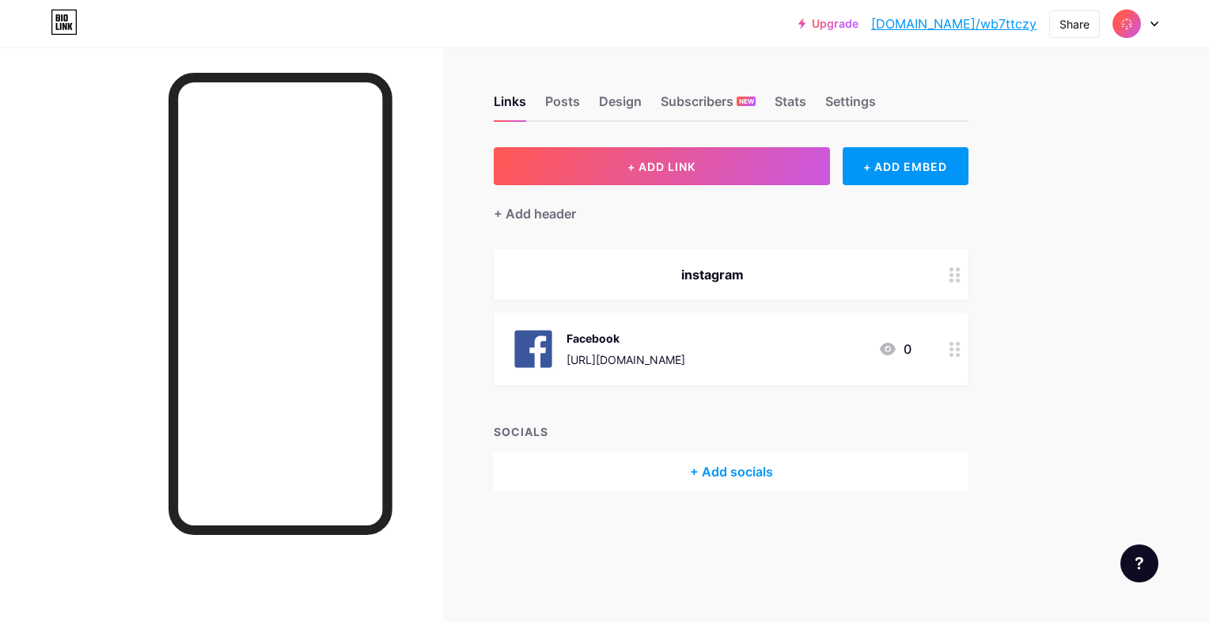
click at [896, 281] on div "instagram" at bounding box center [712, 274] width 399 height 19
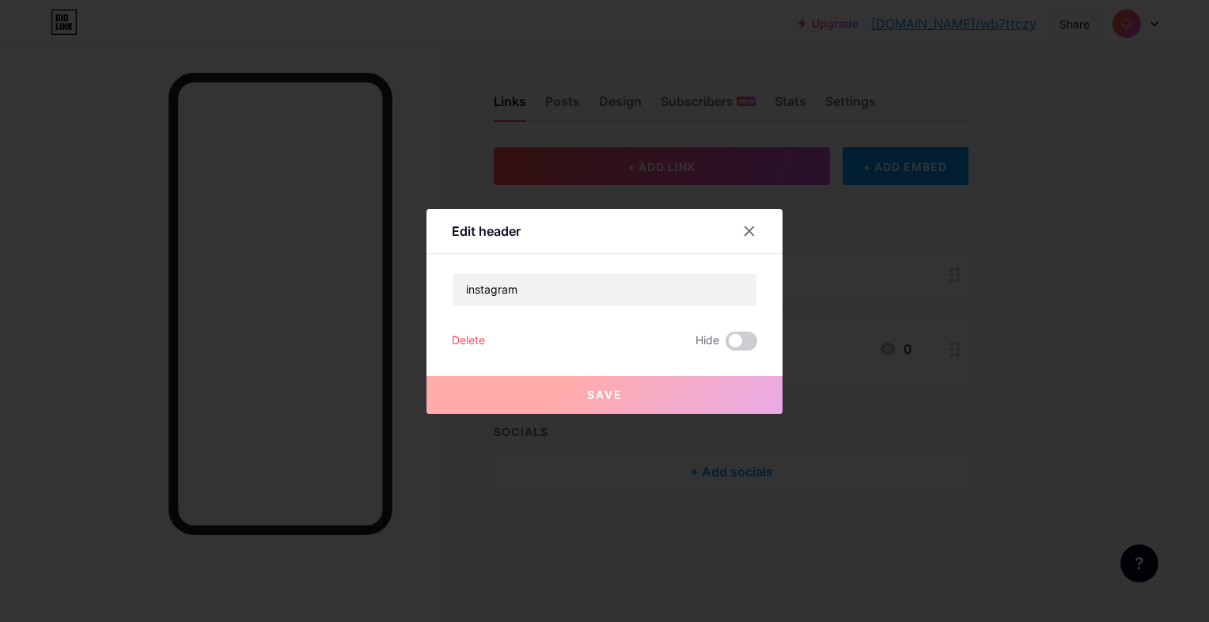
click at [468, 338] on div "Delete" at bounding box center [468, 341] width 33 height 19
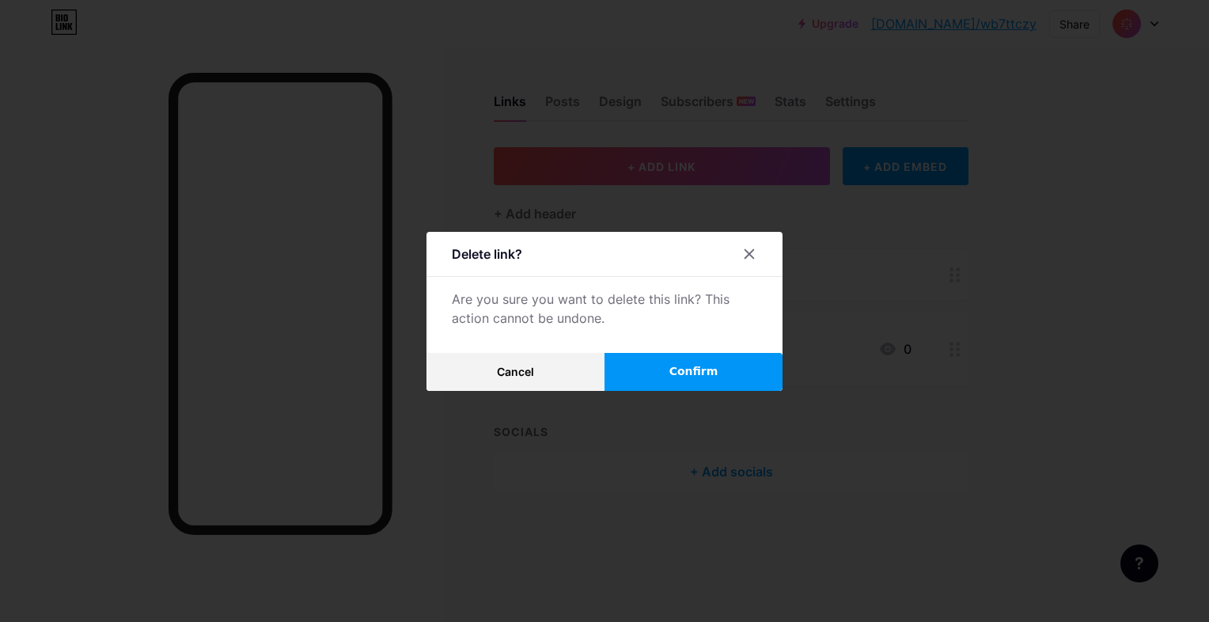
click at [650, 358] on button "Confirm" at bounding box center [694, 372] width 178 height 38
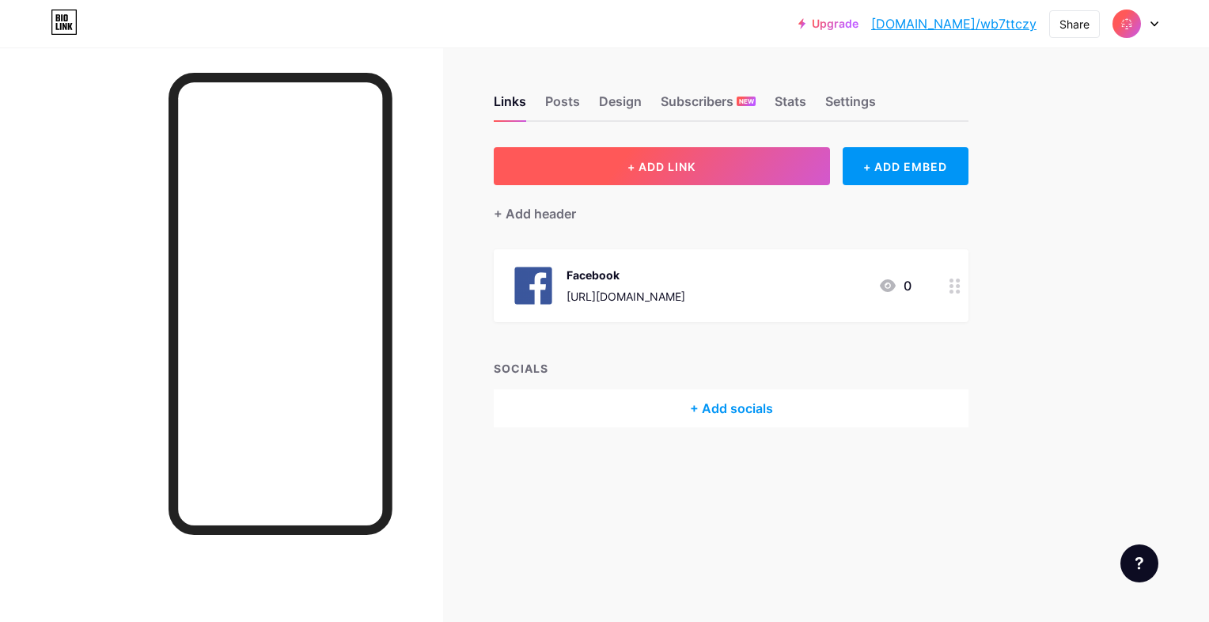
click at [658, 176] on button "+ ADD LINK" at bounding box center [662, 166] width 336 height 38
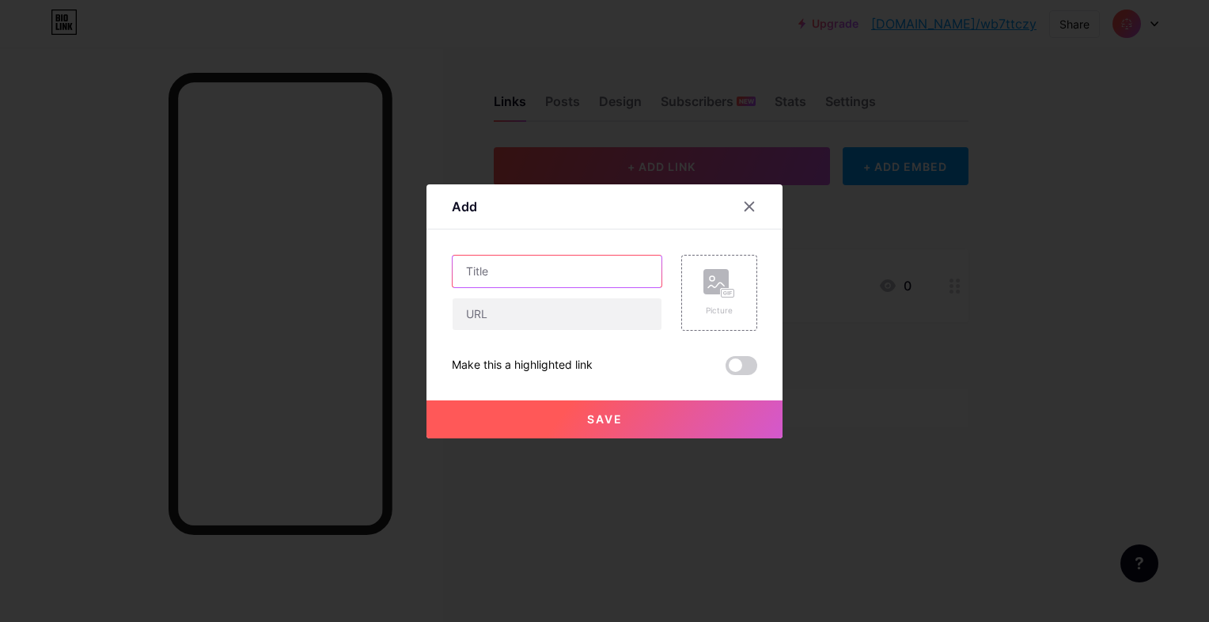
click at [600, 263] on input "text" at bounding box center [557, 272] width 209 height 32
type input "instagram"
click at [576, 317] on input "text" at bounding box center [557, 314] width 209 height 32
paste input "[URL][DOMAIN_NAME][DOMAIN_NAME]"
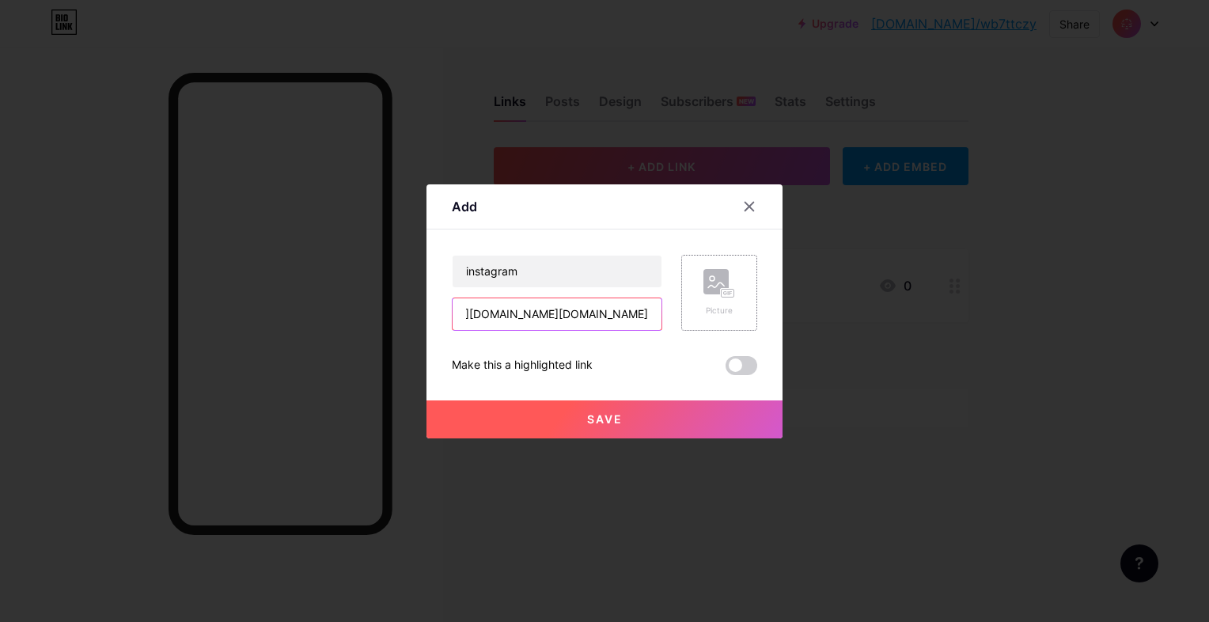
type input "[URL][DOMAIN_NAME][DOMAIN_NAME]"
click at [711, 302] on div "Picture" at bounding box center [719, 292] width 32 height 47
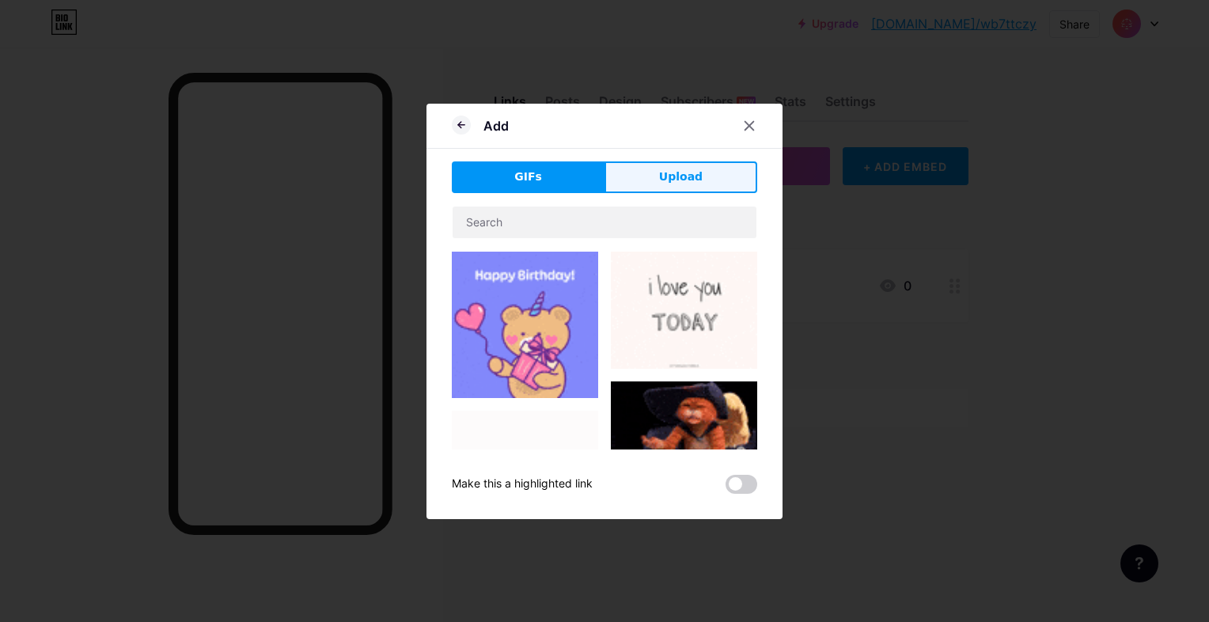
click at [650, 163] on button "Upload" at bounding box center [681, 177] width 153 height 32
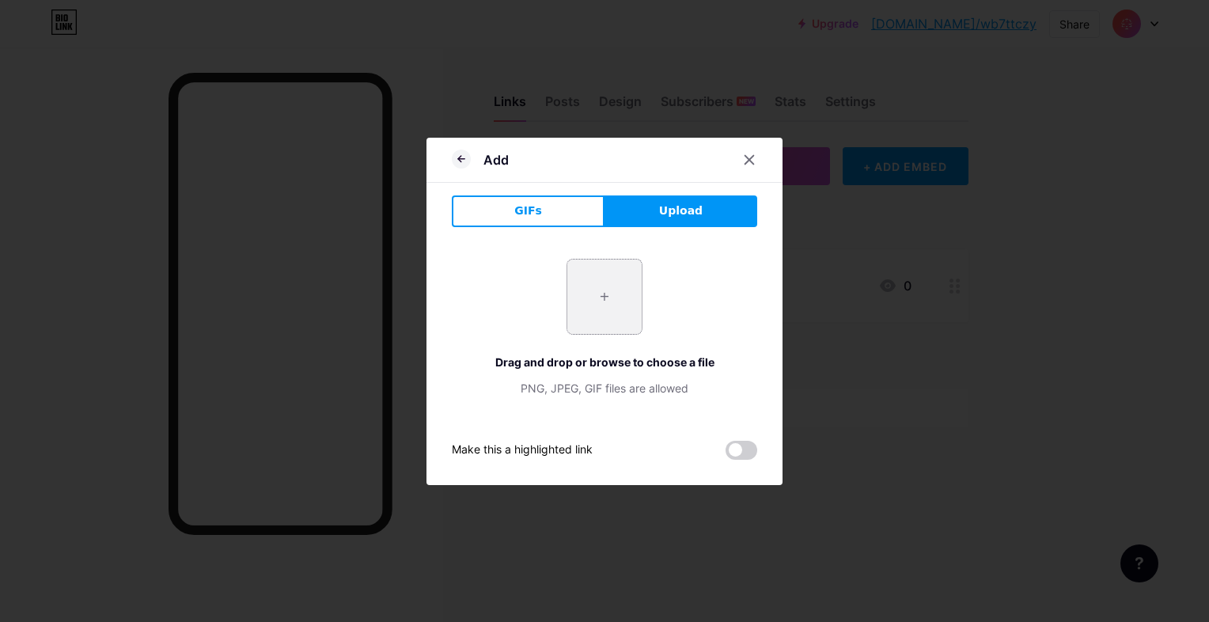
click at [605, 301] on input "file" at bounding box center [604, 297] width 74 height 74
type input "C:\fakepath\instagram_408758.png"
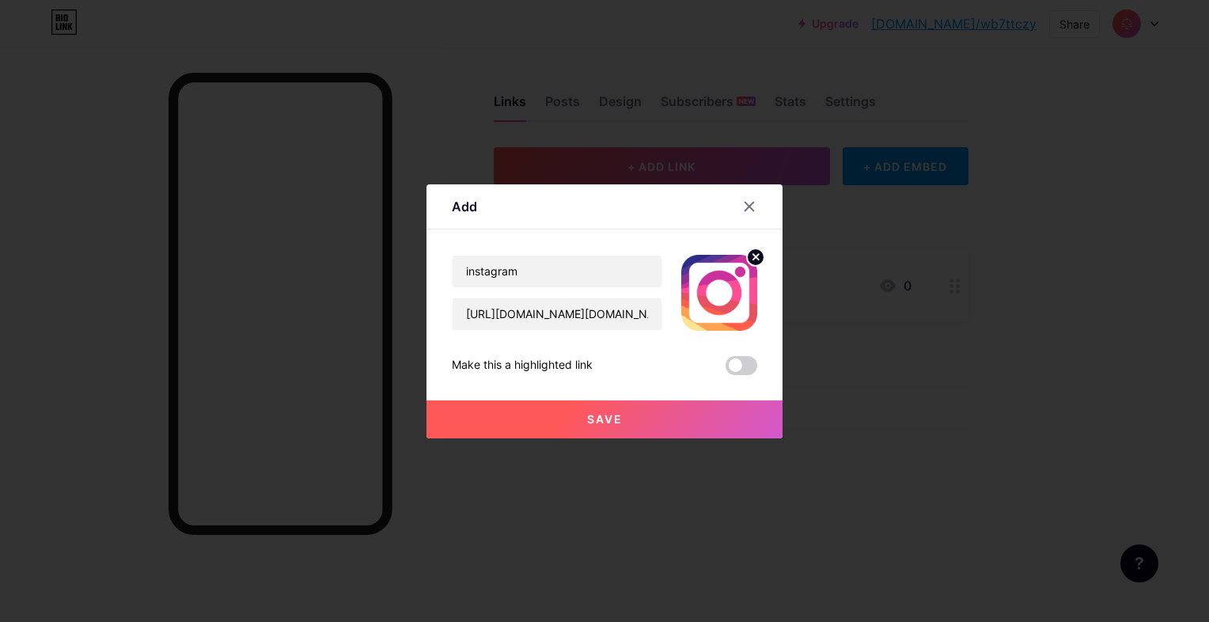
click at [630, 407] on button "Save" at bounding box center [604, 419] width 356 height 38
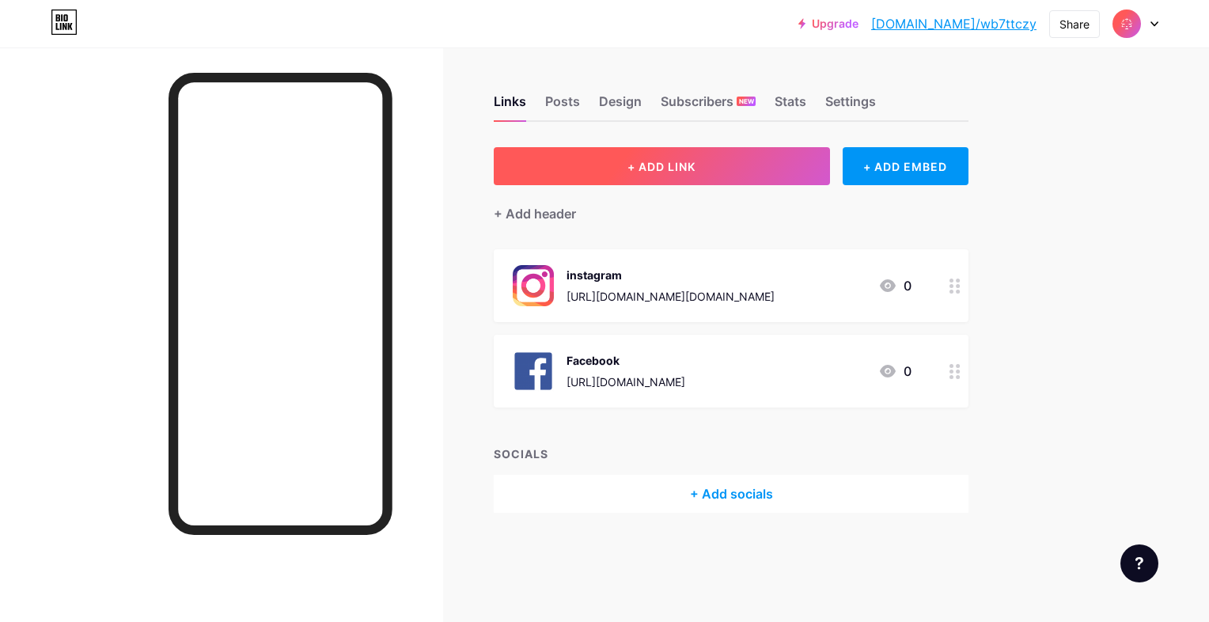
click at [611, 176] on button "+ ADD LINK" at bounding box center [662, 166] width 336 height 38
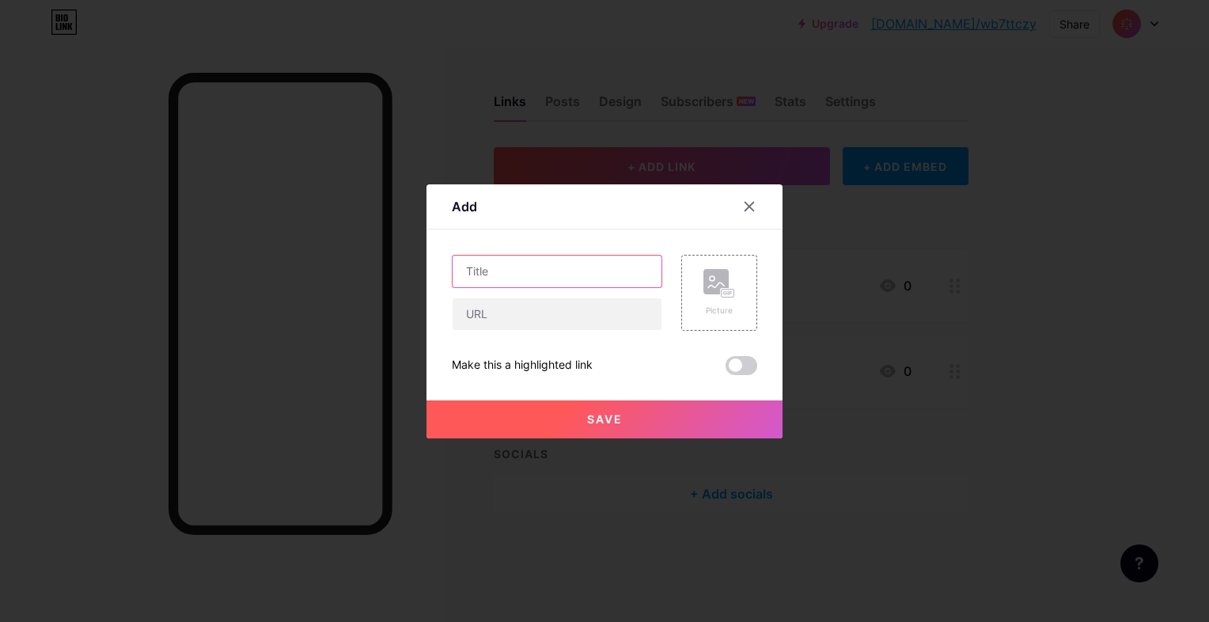
click at [593, 279] on input "text" at bounding box center [557, 272] width 209 height 32
type input "Tiktok"
click at [577, 311] on input "text" at bounding box center [557, 314] width 209 height 32
paste input "[URL][DOMAIN_NAME][DOMAIN_NAME]"
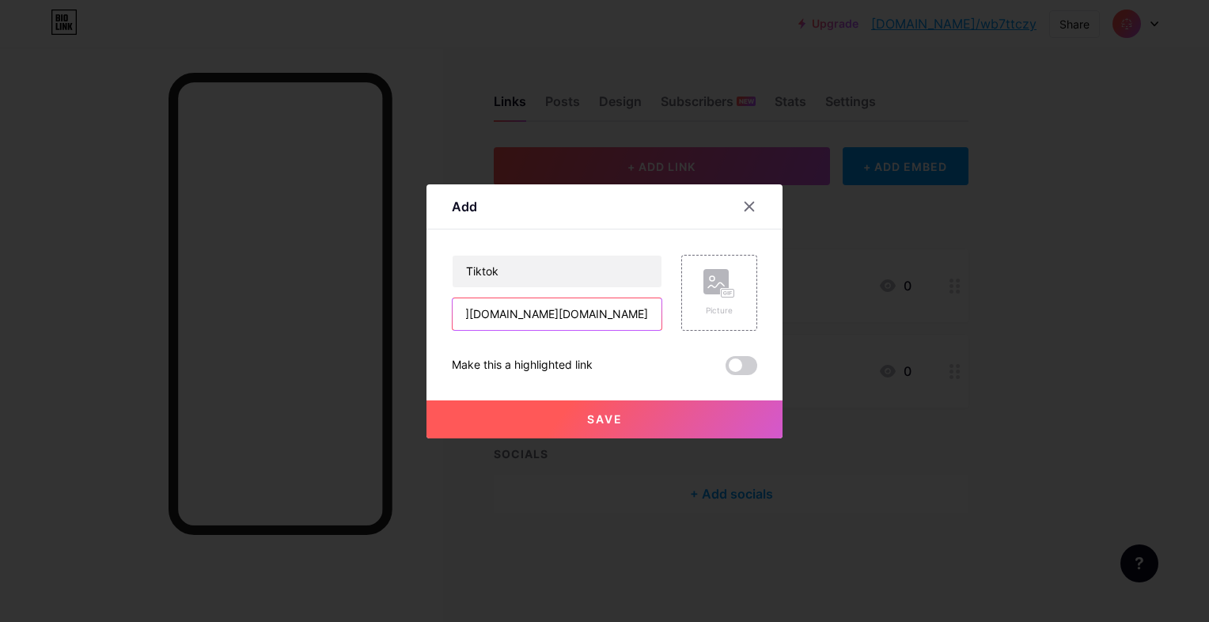
type input "[URL][DOMAIN_NAME][DOMAIN_NAME]"
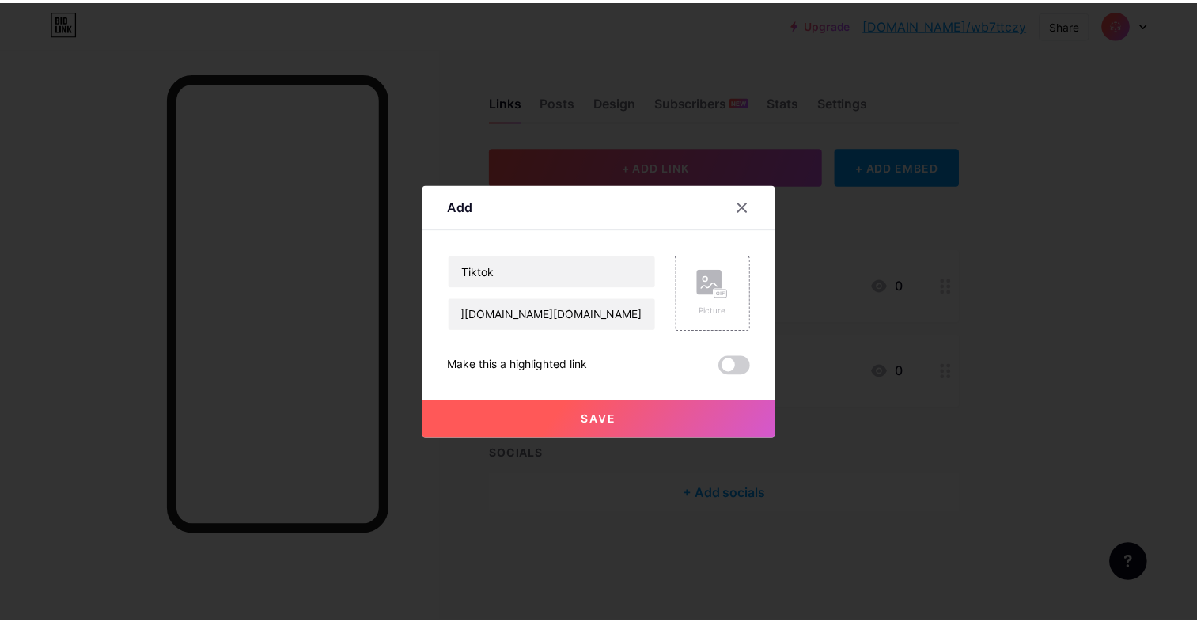
scroll to position [0, 0]
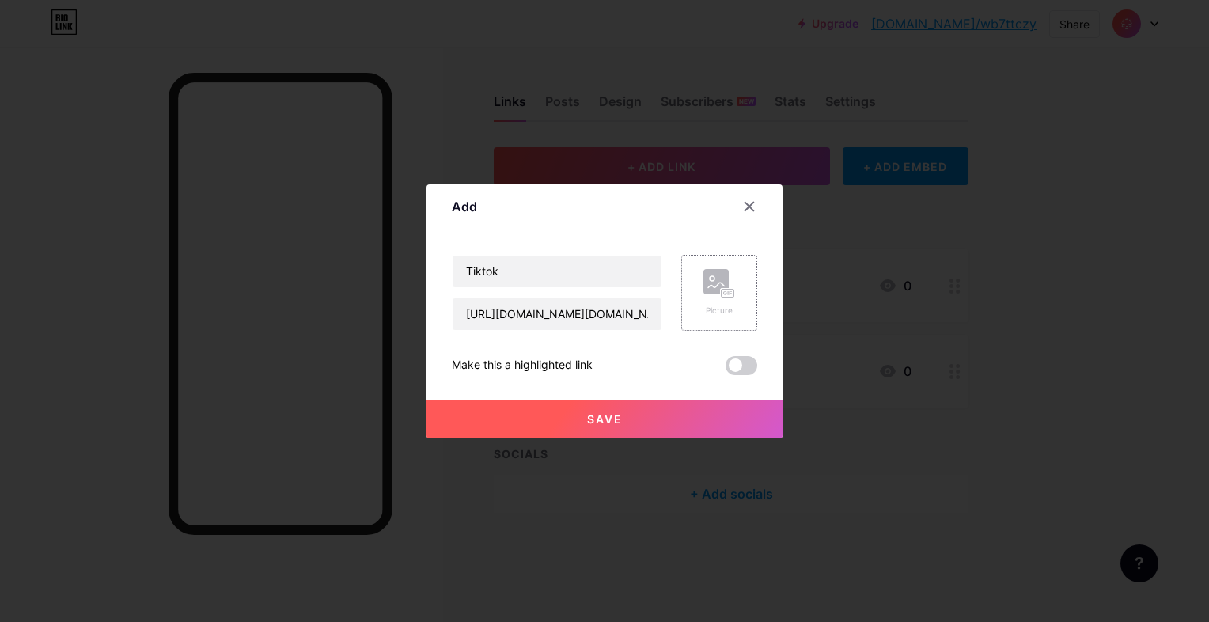
click at [692, 283] on div "Picture" at bounding box center [719, 293] width 76 height 76
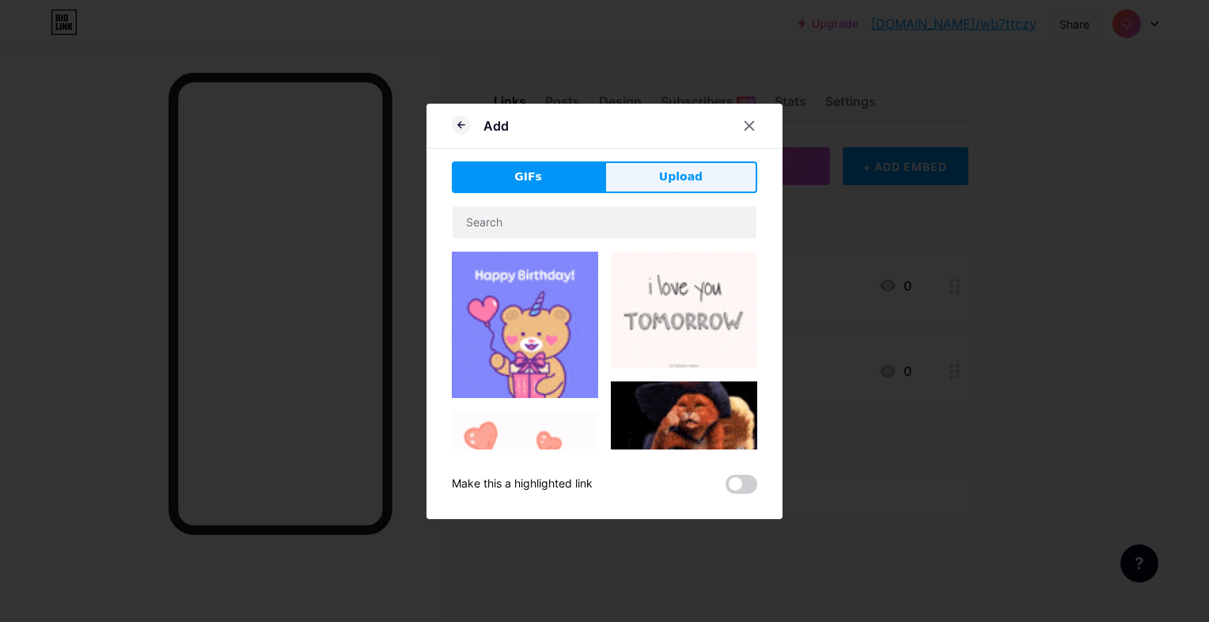
click at [660, 188] on button "Upload" at bounding box center [681, 177] width 153 height 32
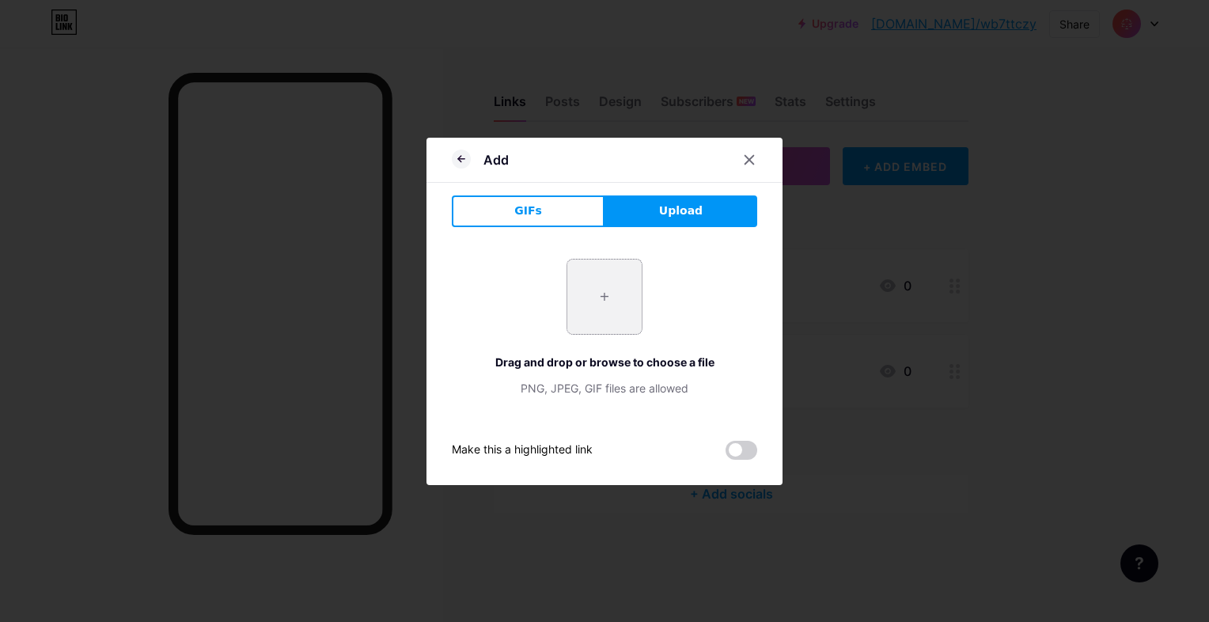
click at [619, 289] on input "file" at bounding box center [604, 297] width 74 height 74
type input "C:\fakepath\tik-tok_4782345.png"
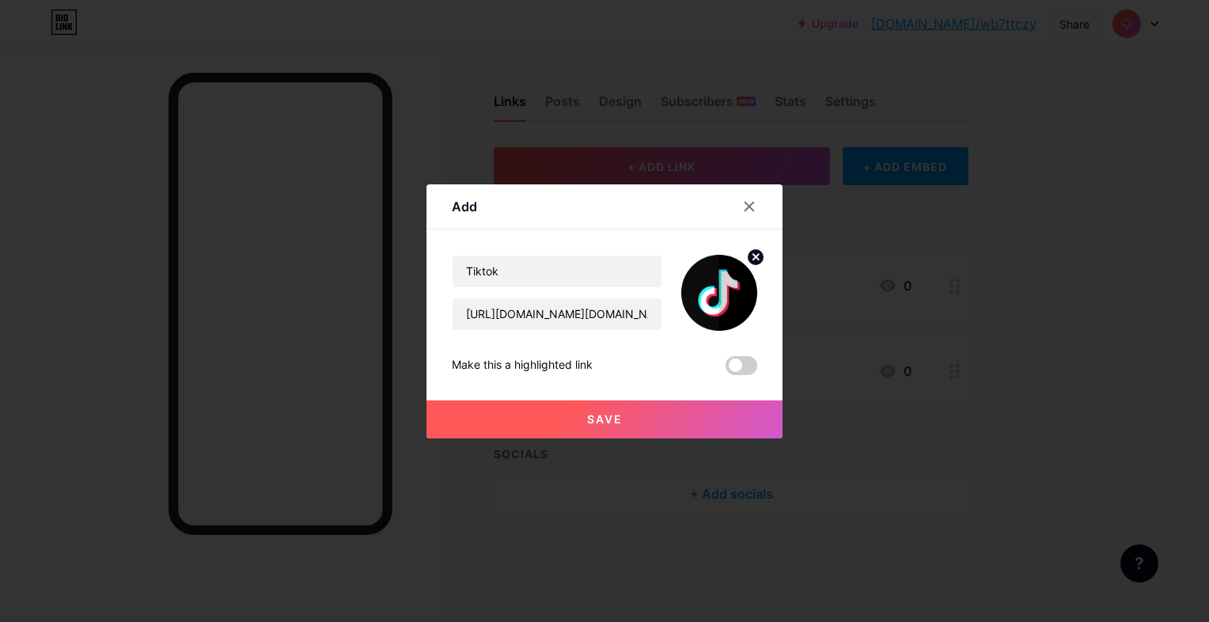
click at [551, 407] on button "Save" at bounding box center [604, 419] width 356 height 38
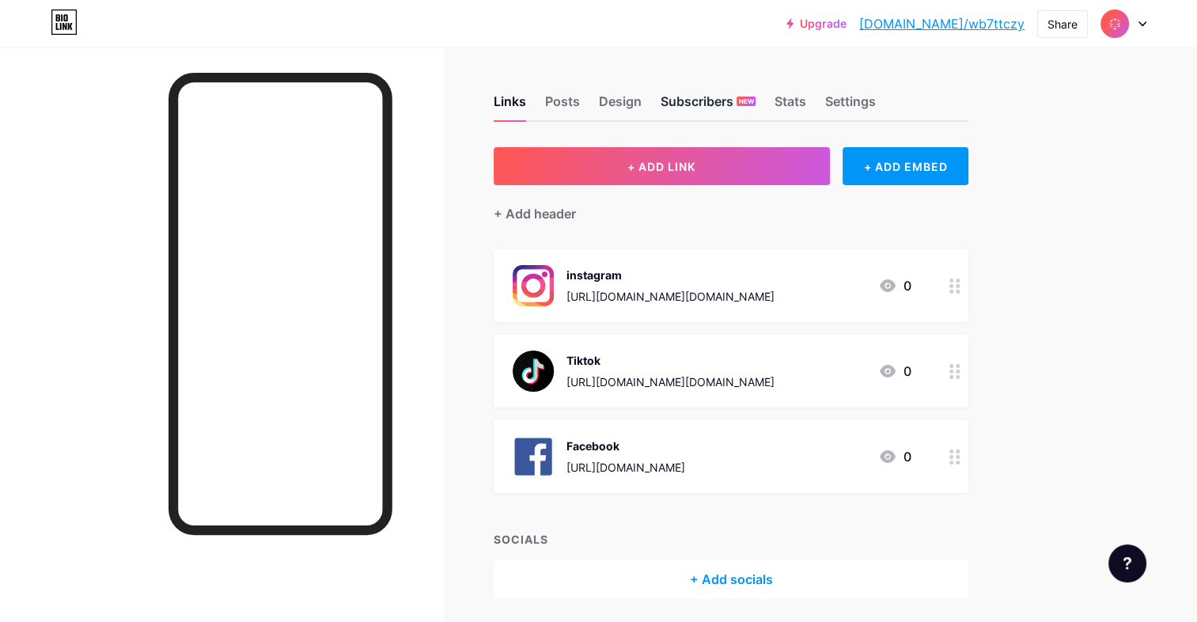
click at [692, 101] on div "Subscribers NEW" at bounding box center [708, 106] width 95 height 28
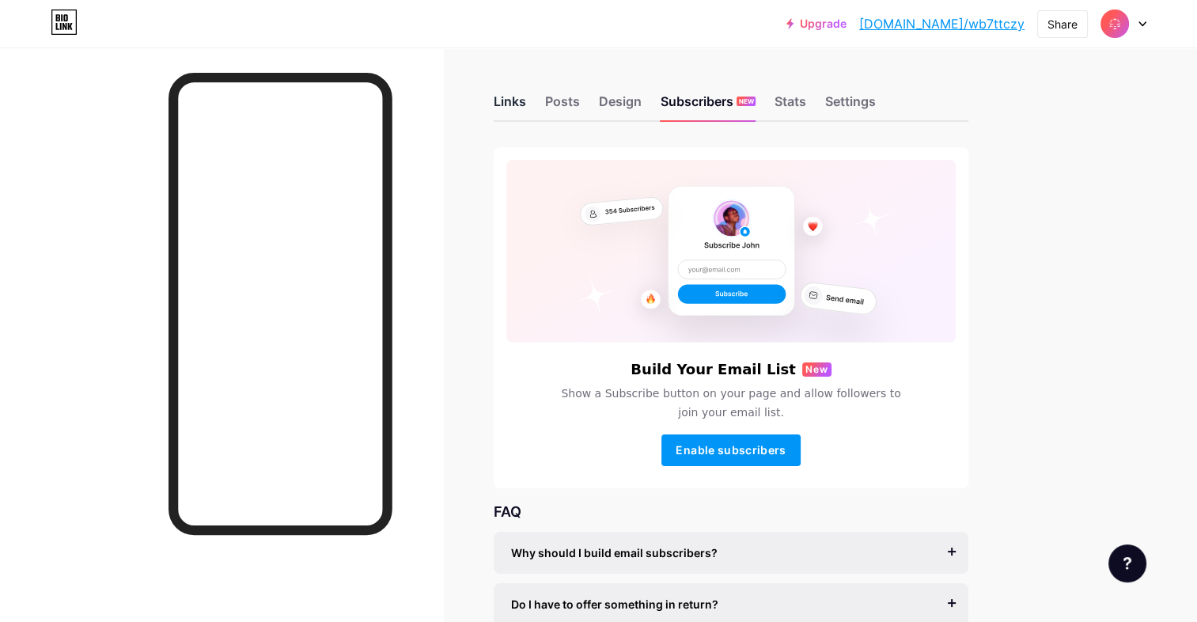
click at [512, 100] on div "Links" at bounding box center [510, 106] width 32 height 28
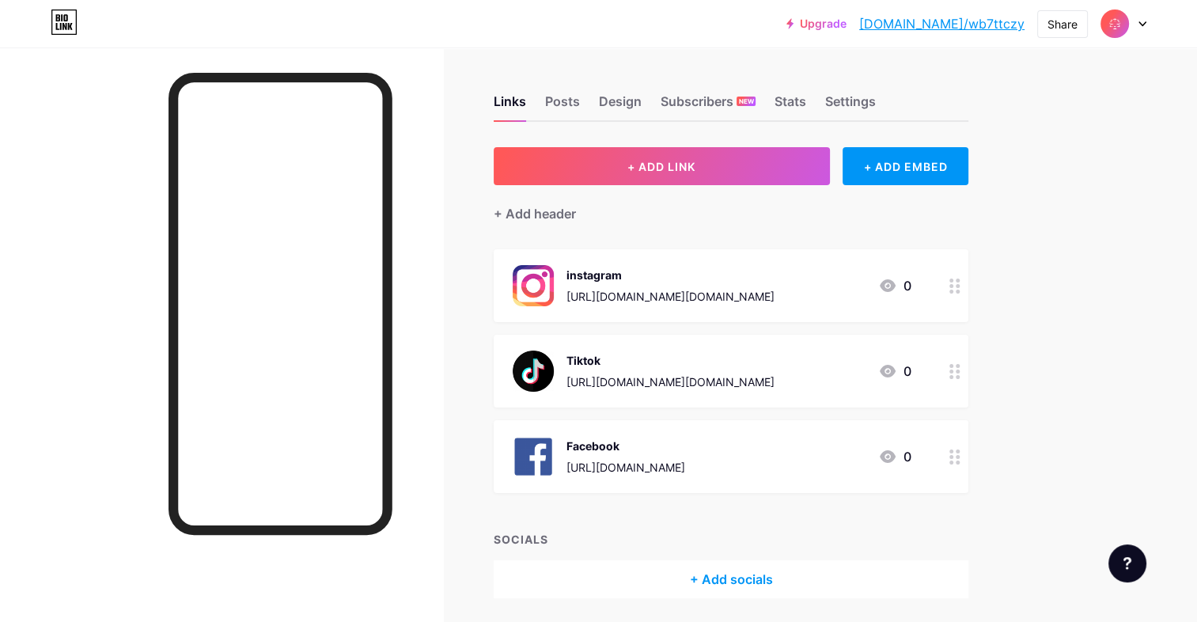
click at [1140, 28] on div at bounding box center [1124, 23] width 46 height 28
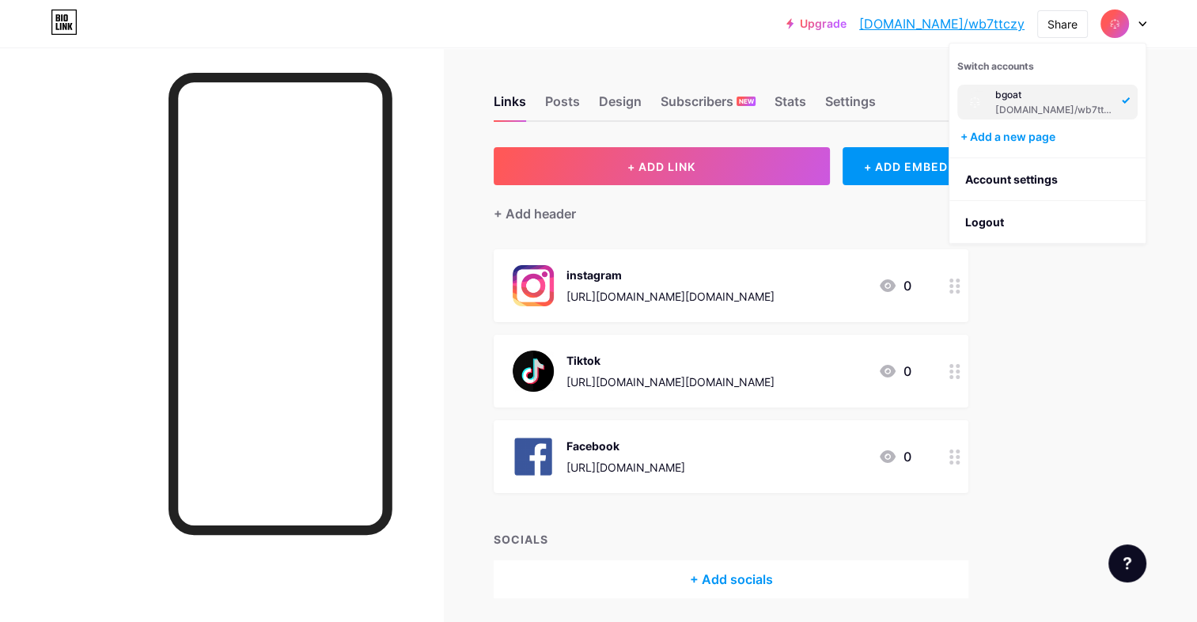
click at [1140, 28] on div at bounding box center [1124, 23] width 46 height 28
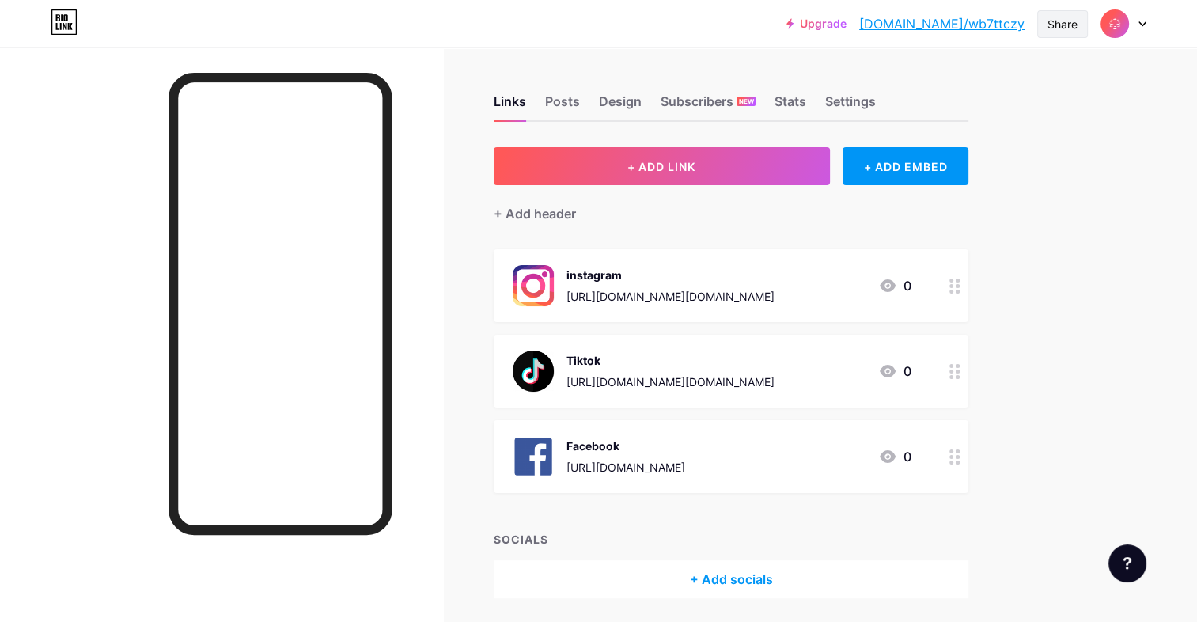
click at [1053, 30] on div "Share" at bounding box center [1063, 24] width 30 height 17
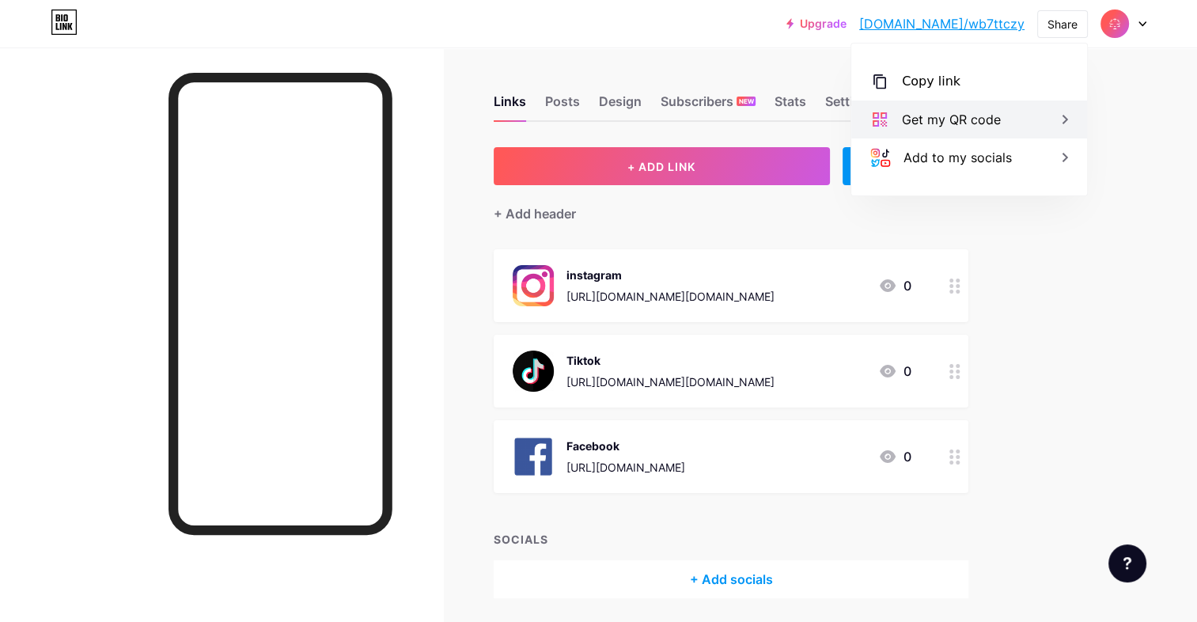
click at [1054, 112] on div "Get my QR code" at bounding box center [969, 119] width 236 height 38
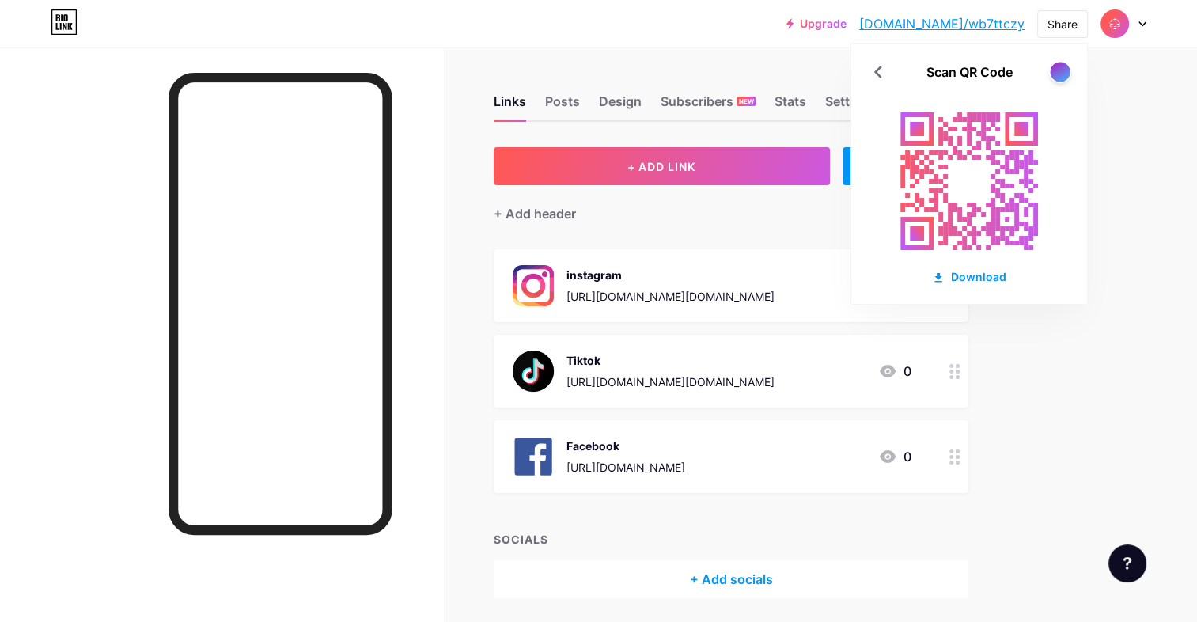
click at [1061, 70] on div at bounding box center [1060, 72] width 20 height 20
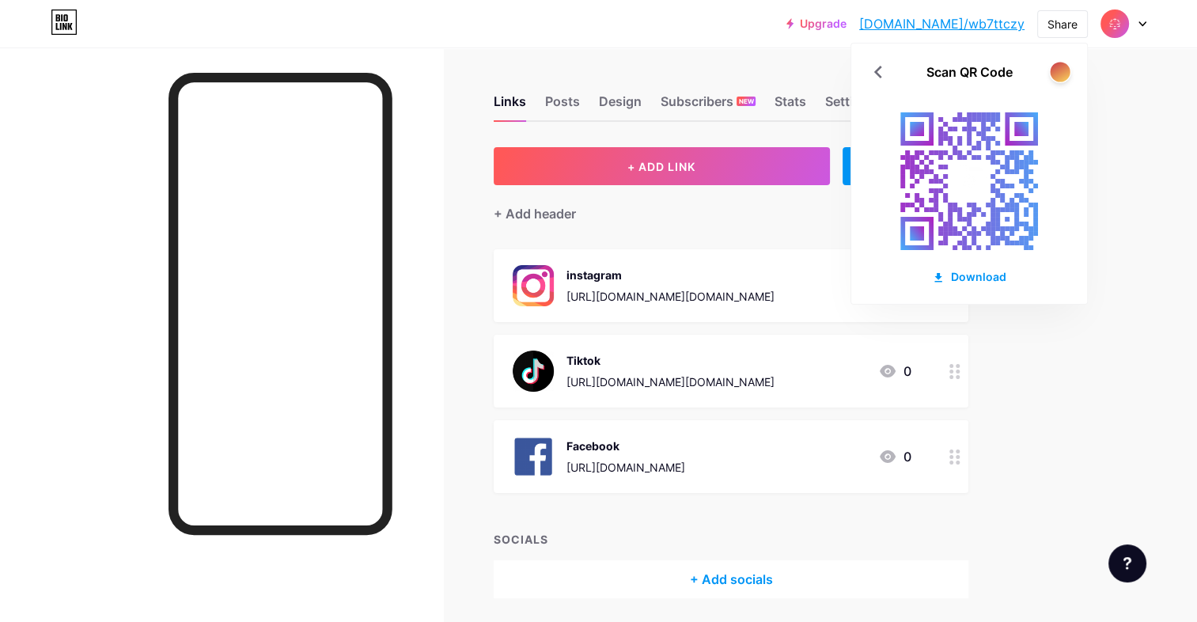
click at [1061, 70] on div at bounding box center [1060, 72] width 20 height 20
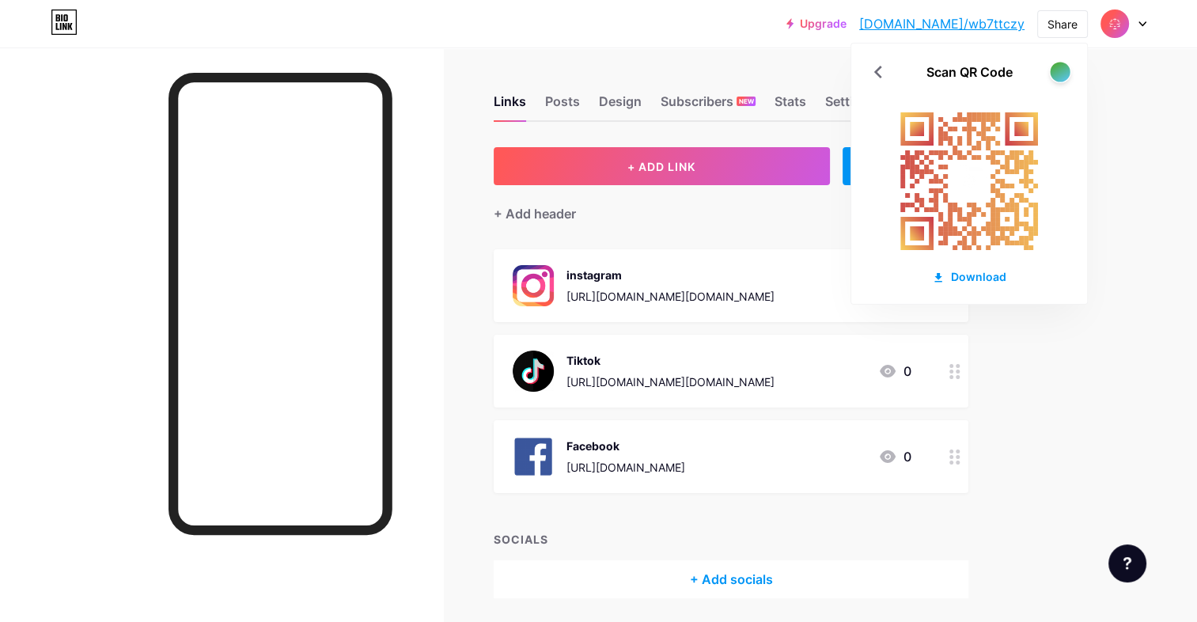
click at [1061, 70] on div at bounding box center [1060, 72] width 20 height 20
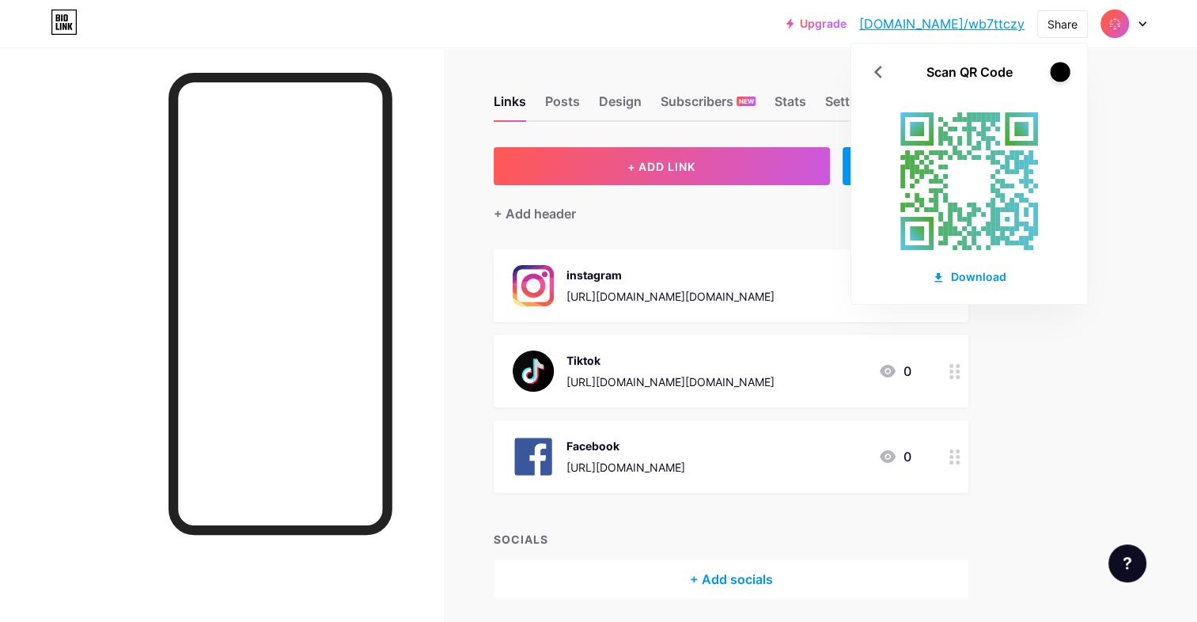
click at [1061, 70] on div at bounding box center [1060, 72] width 20 height 20
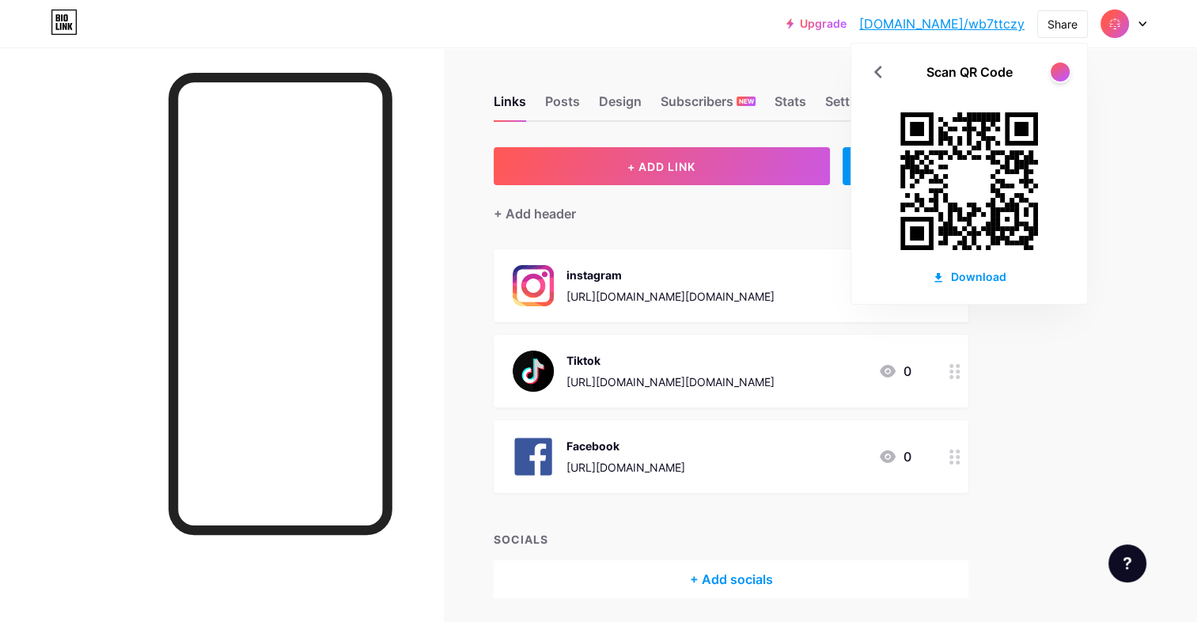
click at [976, 188] on image at bounding box center [969, 181] width 36 height 36
click at [987, 277] on div "Download" at bounding box center [969, 276] width 74 height 17
click at [1148, 75] on div "Upgrade [DOMAIN_NAME]/wb7ttc... [DOMAIN_NAME]/wb7ttczy Share Scan QR Code Downl…" at bounding box center [598, 338] width 1197 height 677
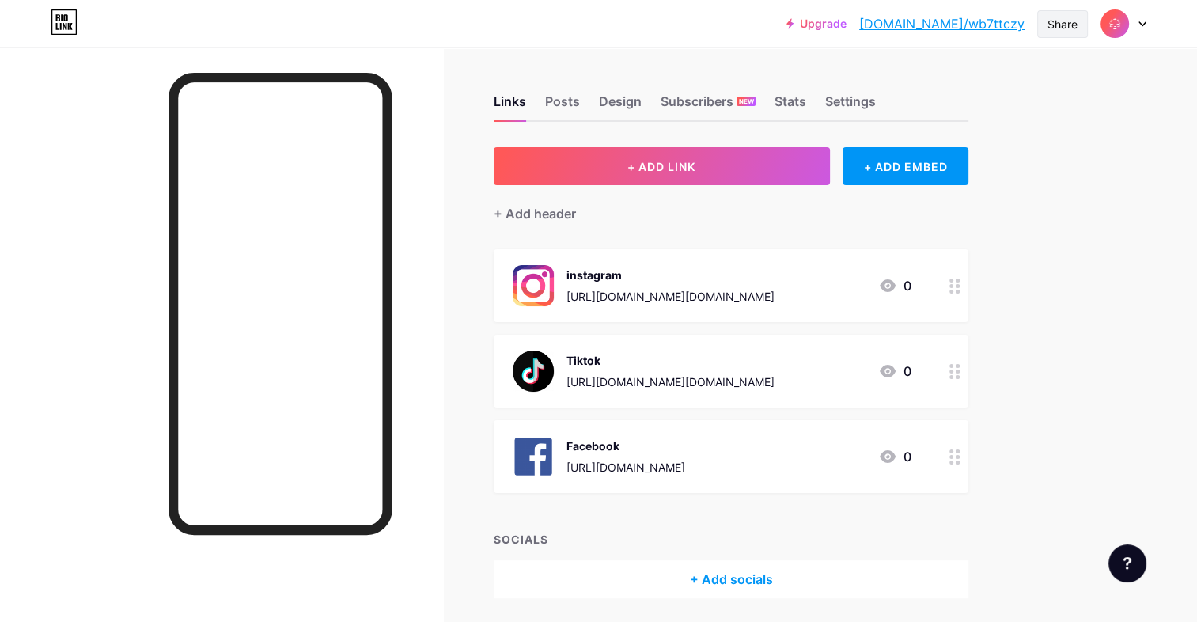
click at [1077, 24] on div "Share" at bounding box center [1063, 24] width 30 height 17
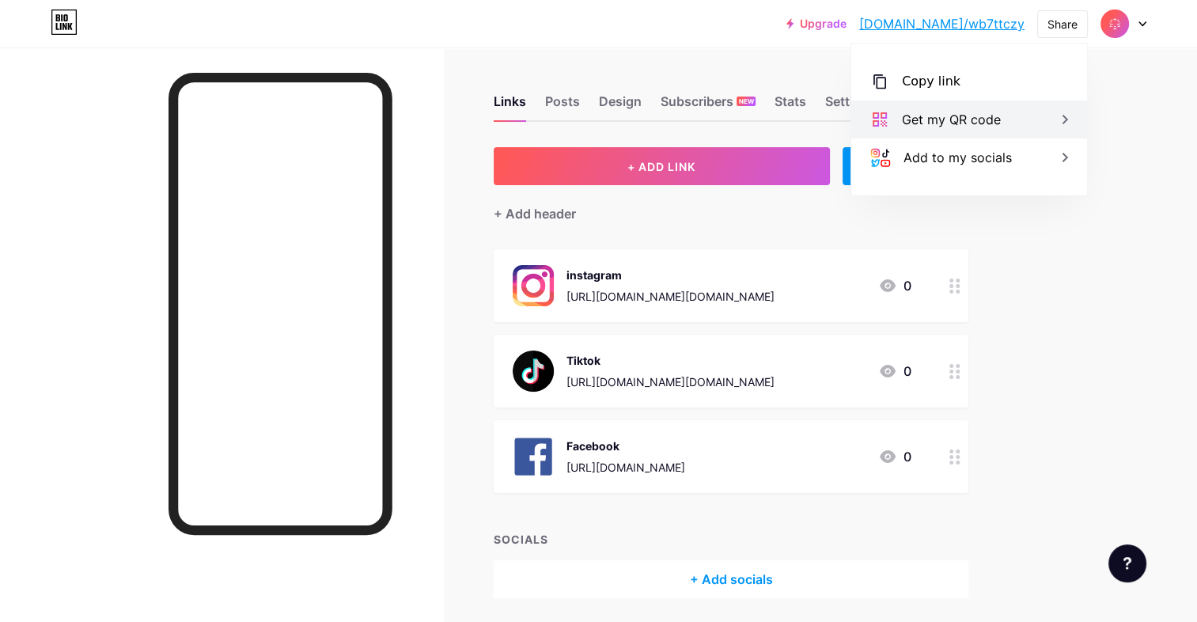
click at [1053, 114] on div "Get my QR code" at bounding box center [969, 119] width 236 height 38
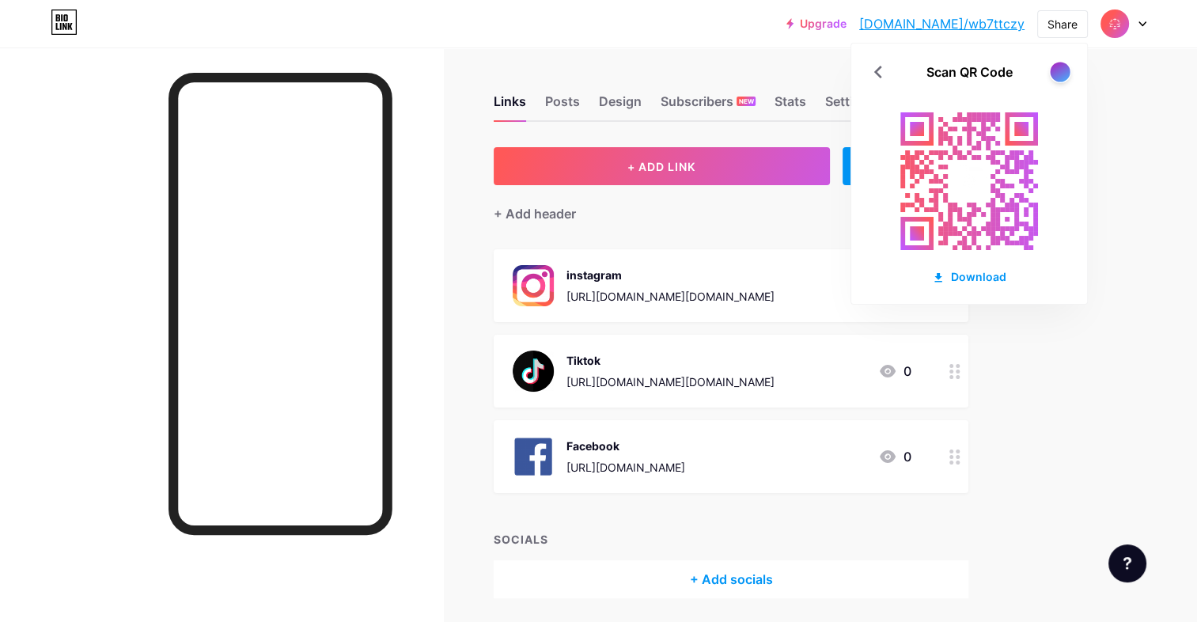
click at [1053, 70] on div at bounding box center [1060, 72] width 20 height 20
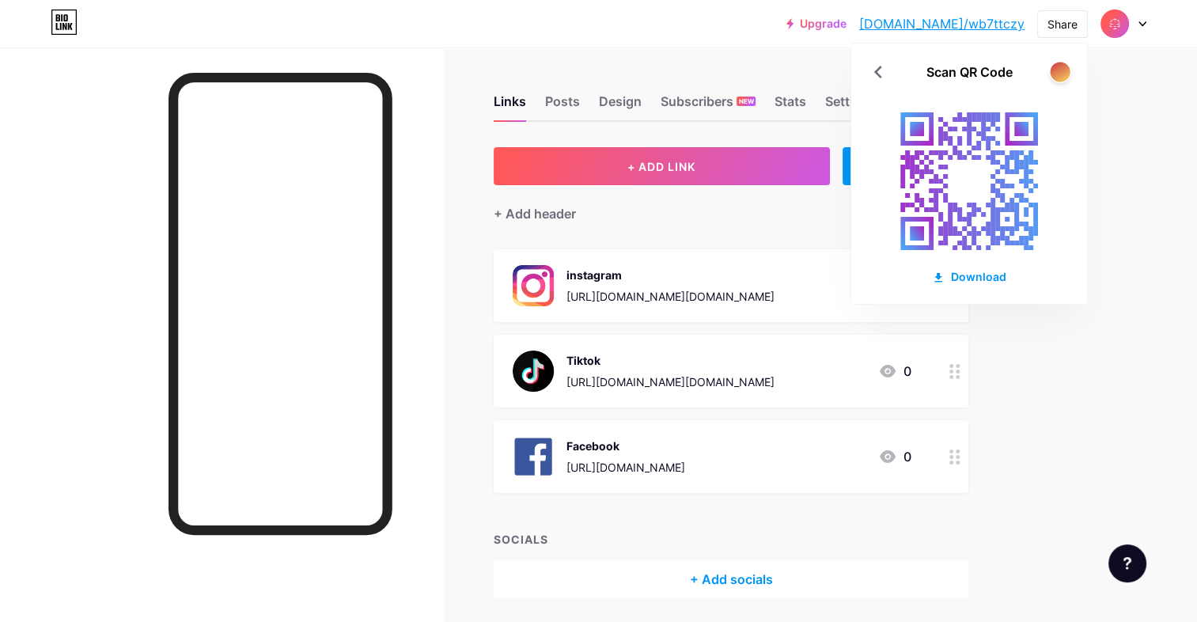
click at [1053, 70] on div at bounding box center [1060, 72] width 20 height 20
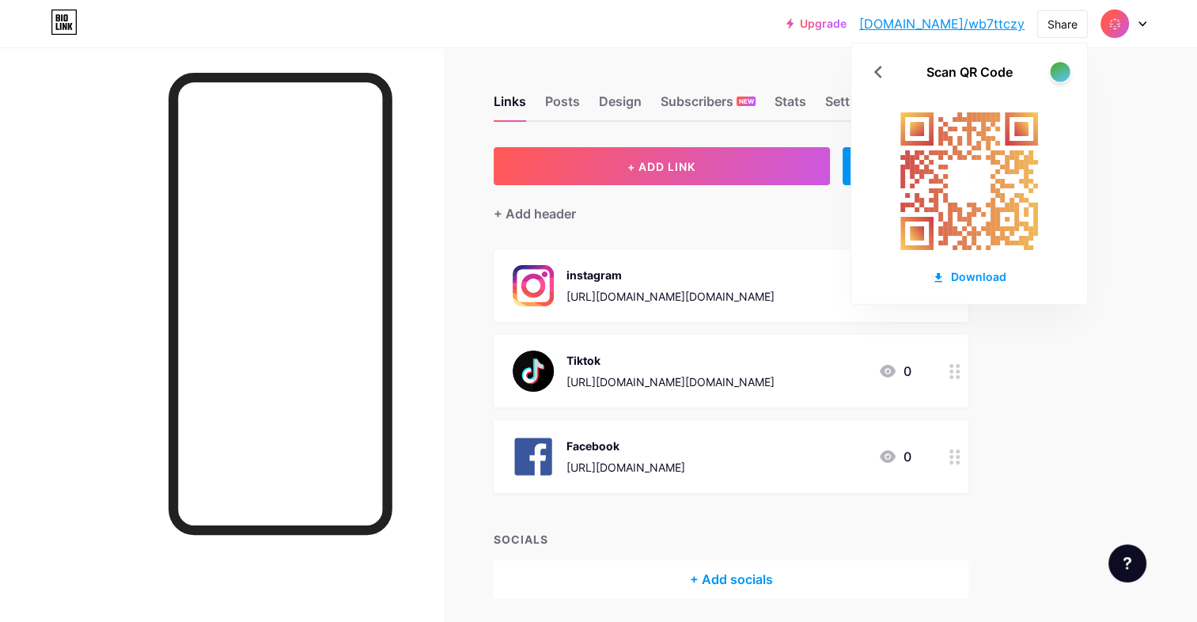
click at [1053, 70] on div at bounding box center [1060, 72] width 20 height 20
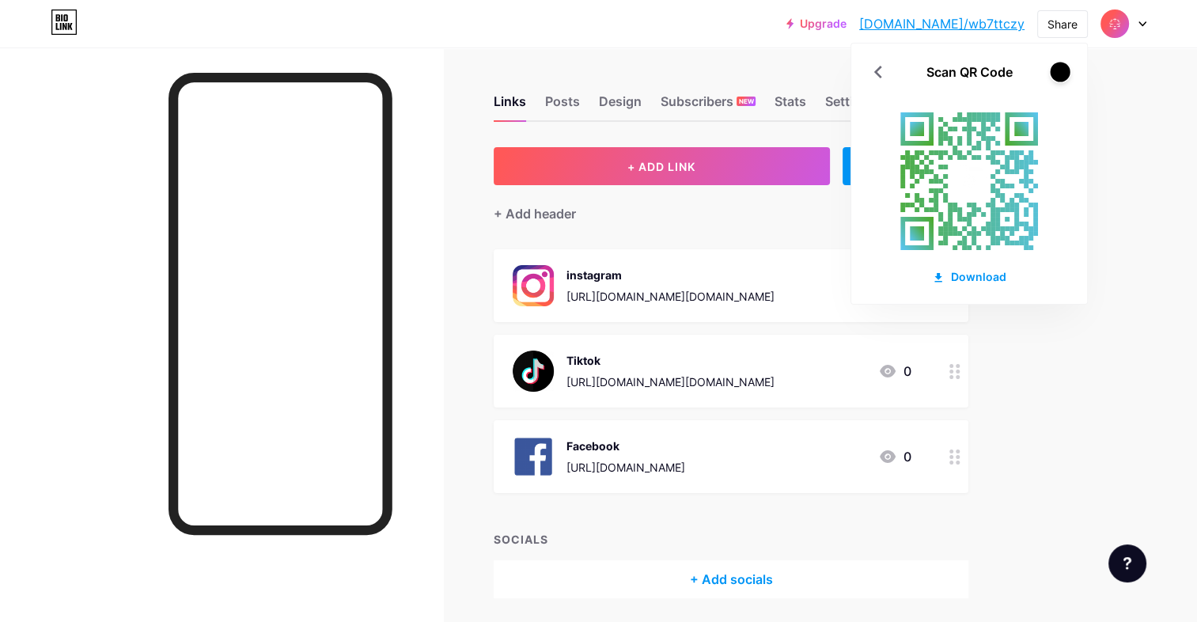
click at [1053, 70] on div at bounding box center [1060, 72] width 20 height 20
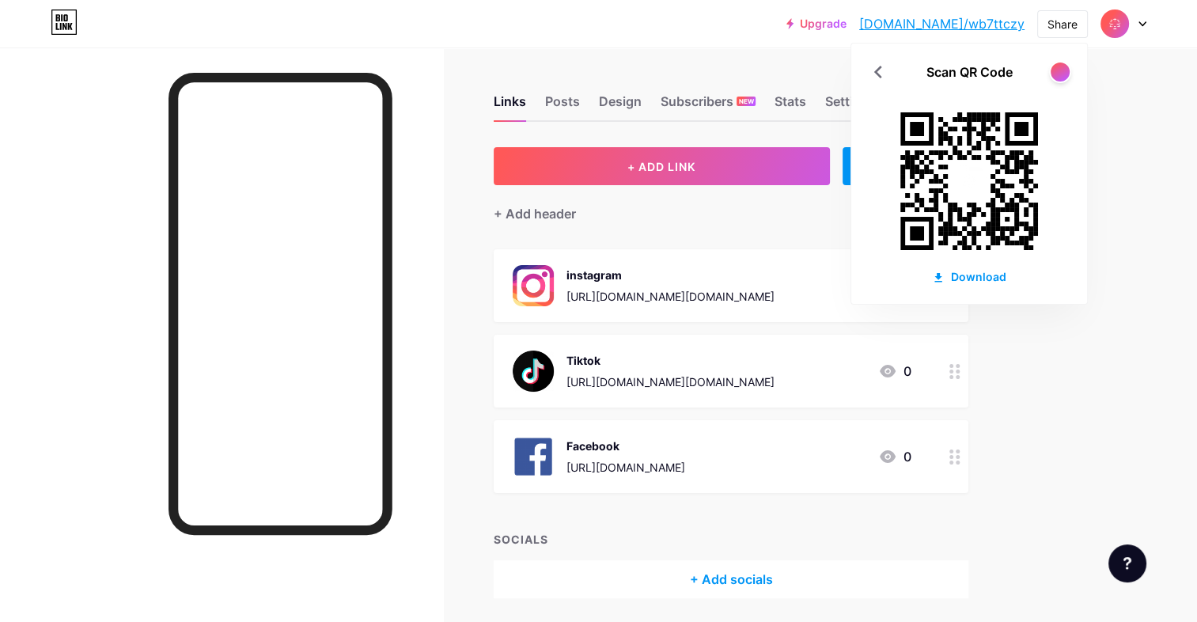
click at [1147, 245] on div "Upgrade [DOMAIN_NAME]/wb7ttc... [DOMAIN_NAME]/wb7ttczy Share Scan QR Code Downl…" at bounding box center [598, 338] width 1197 height 677
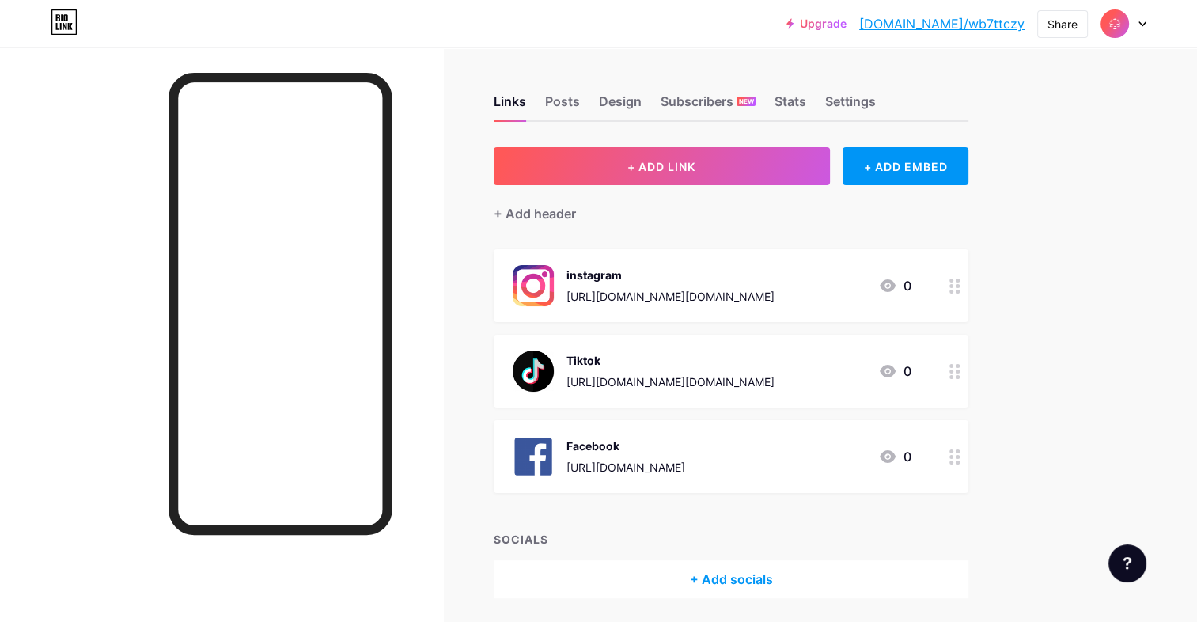
click at [592, 483] on div "Facebook [URL][DOMAIN_NAME] 0" at bounding box center [731, 456] width 475 height 73
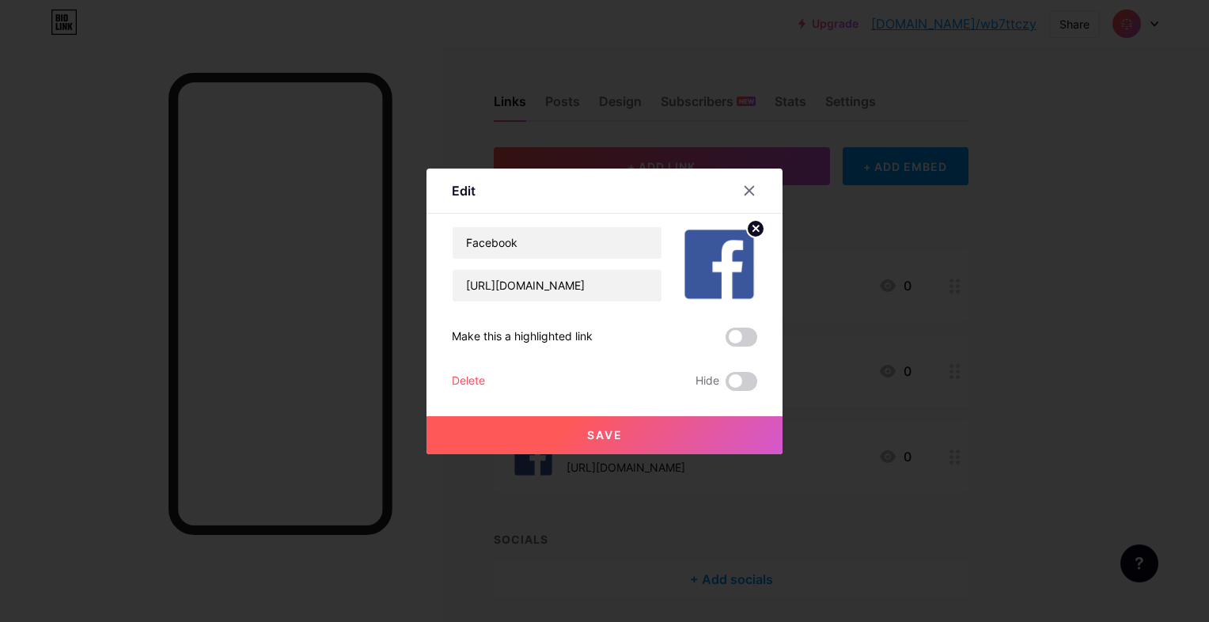
click at [592, 483] on div at bounding box center [604, 311] width 1209 height 622
